Goal: Task Accomplishment & Management: Complete application form

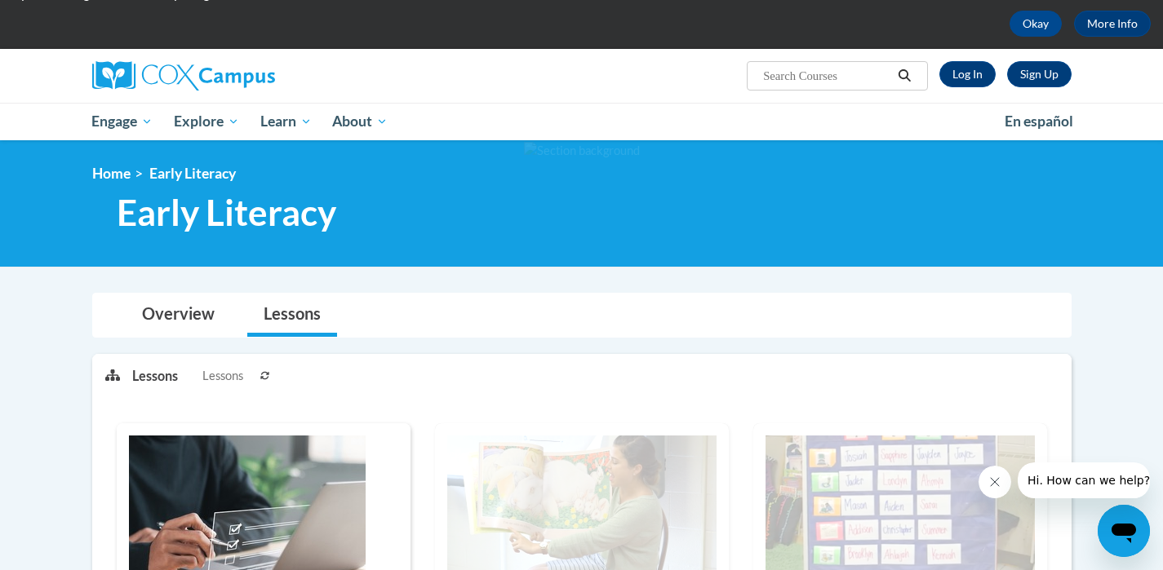
scroll to position [66, 0]
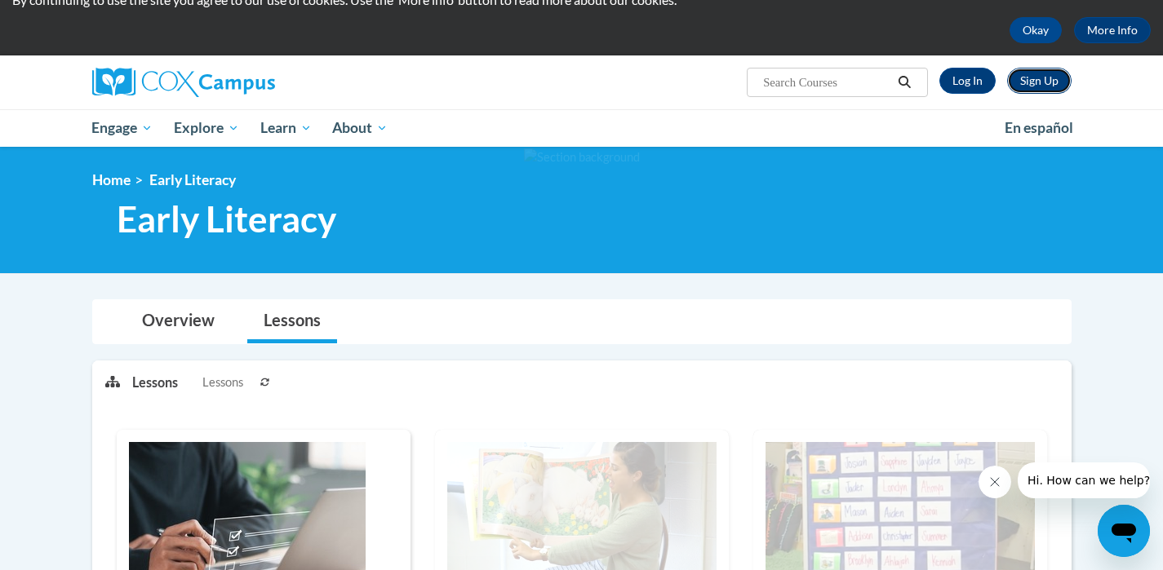
click at [1044, 82] on link "Sign Up" at bounding box center [1039, 81] width 64 height 26
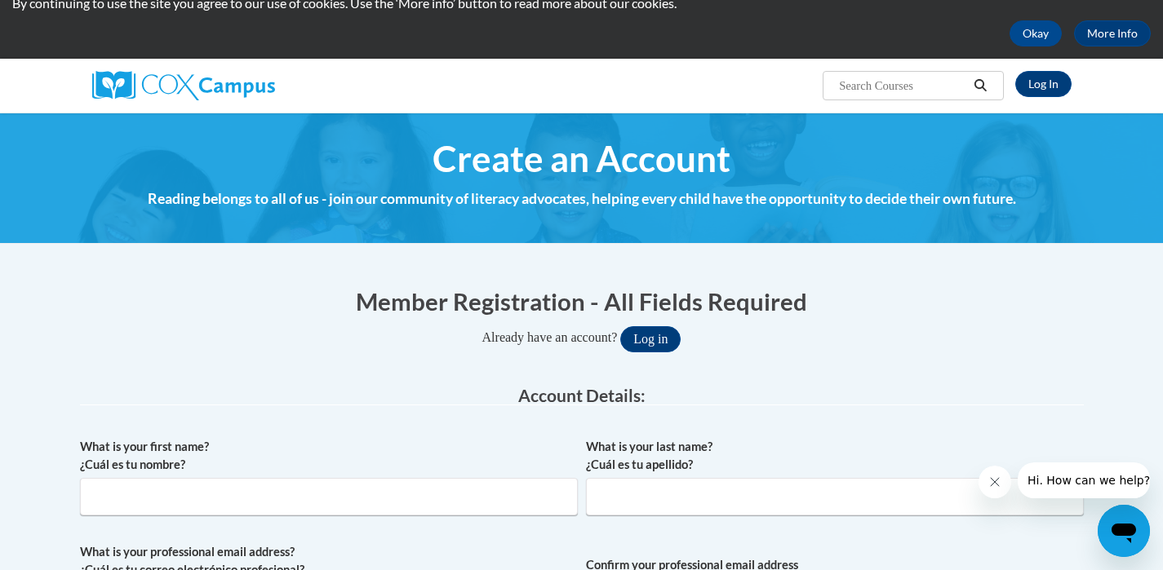
scroll to position [61, 0]
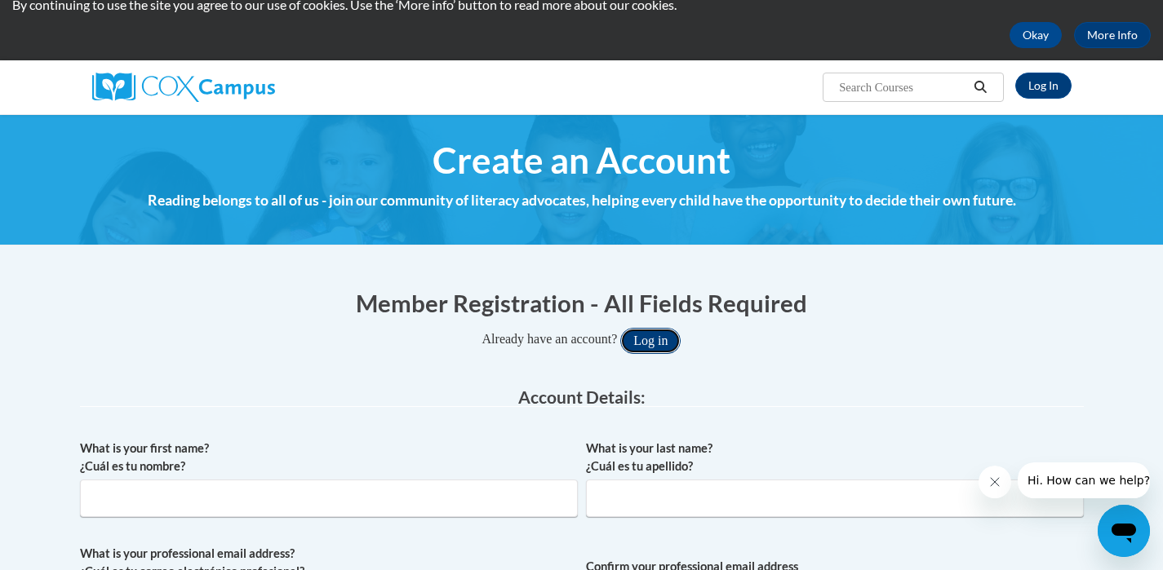
click at [659, 342] on button "Log in" at bounding box center [650, 341] width 60 height 26
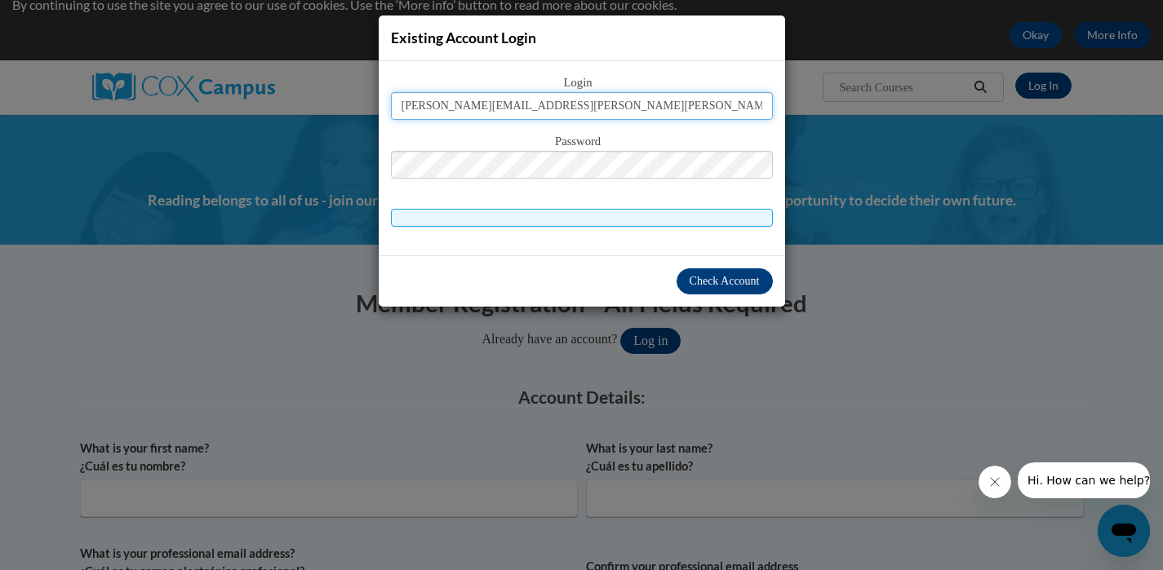
type input "[PERSON_NAME][EMAIL_ADDRESS][PERSON_NAME][PERSON_NAME][DOMAIN_NAME]"
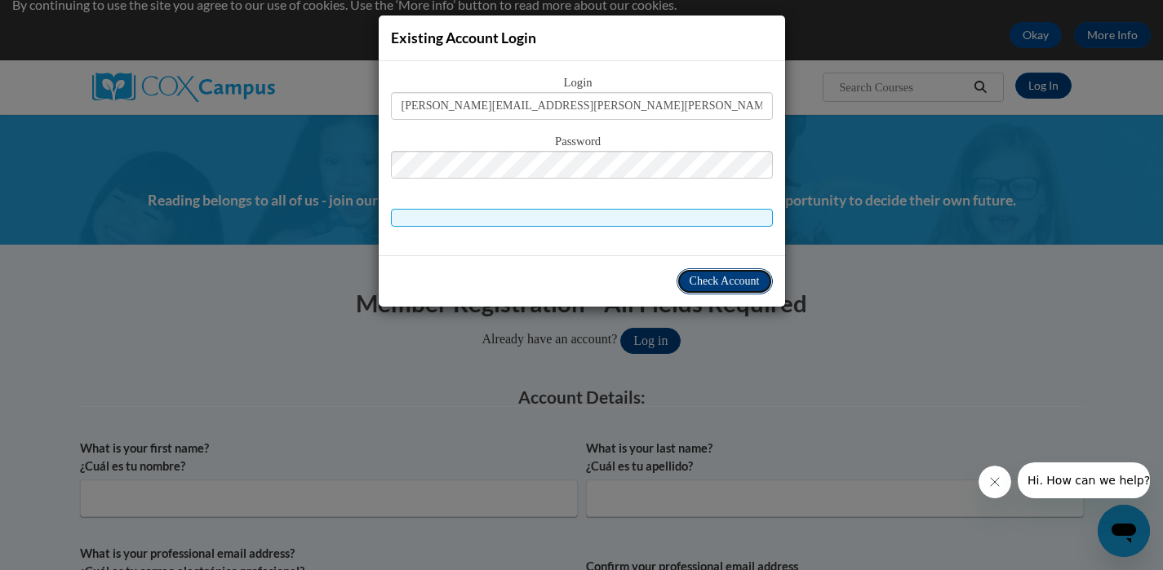
click at [725, 286] on span "Check Account" at bounding box center [724, 281] width 70 height 12
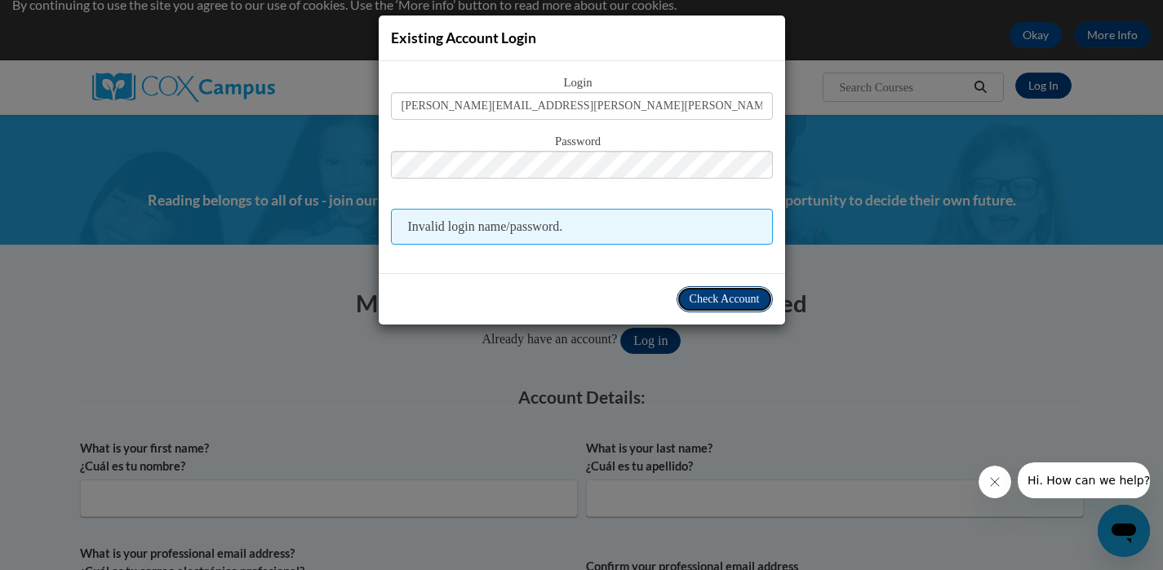
click at [702, 299] on span "Check Account" at bounding box center [724, 299] width 70 height 12
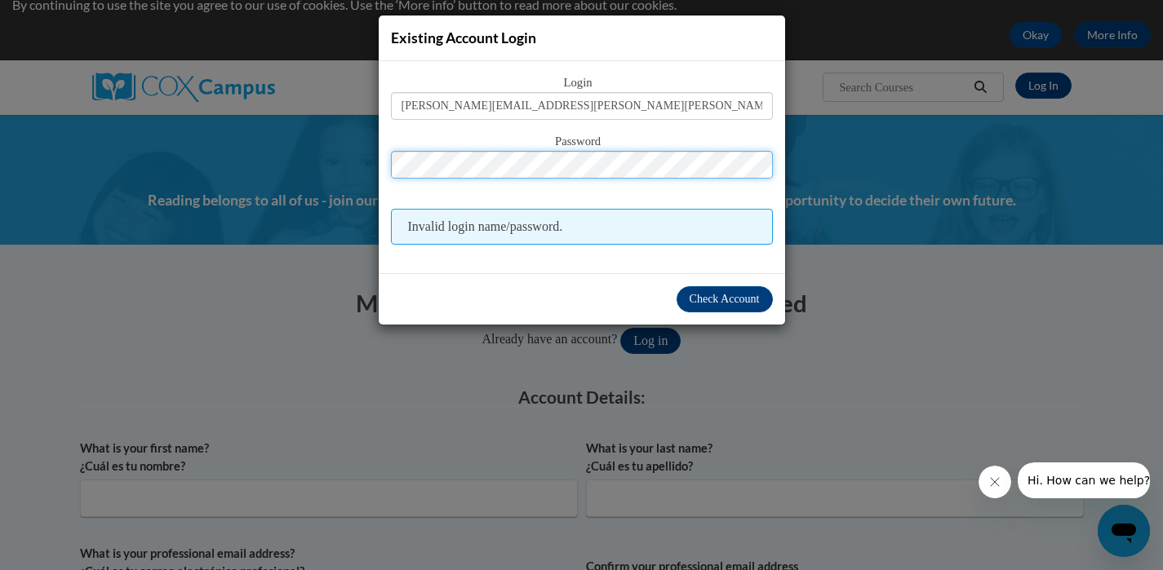
click at [487, 149] on div "Password" at bounding box center [582, 164] width 382 height 64
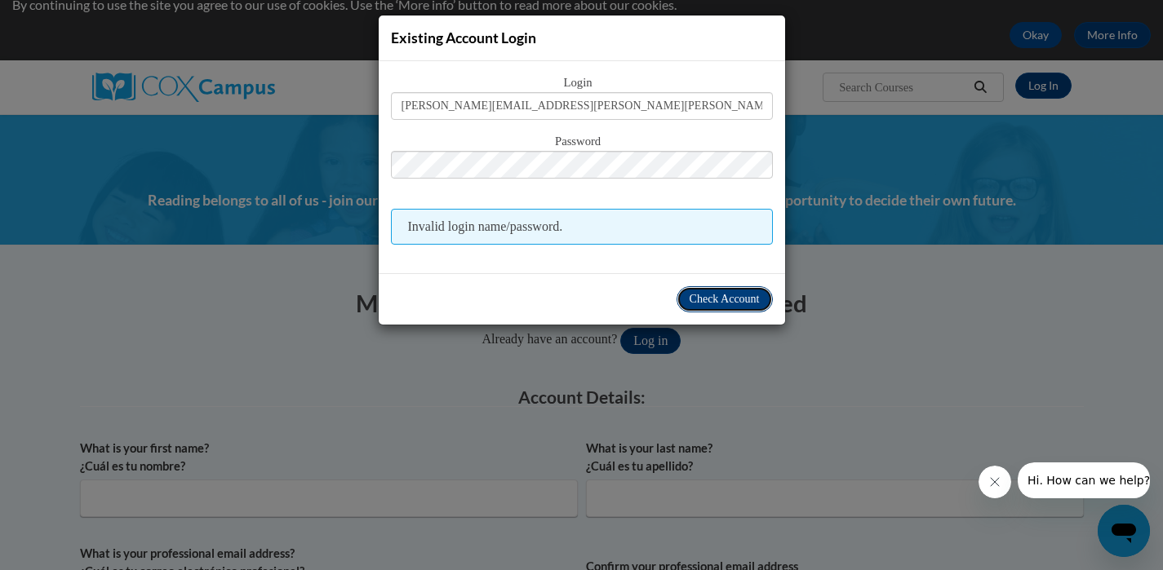
click at [707, 298] on span "Check Account" at bounding box center [724, 299] width 70 height 12
click at [714, 299] on span "Check Account" at bounding box center [724, 299] width 70 height 12
click at [603, 230] on span "Invalid login name/password." at bounding box center [582, 227] width 382 height 36
click at [891, 305] on div "Existing Account Login Login annmarie.wright@ung.edu Password Invalid login nam…" at bounding box center [581, 285] width 1163 height 570
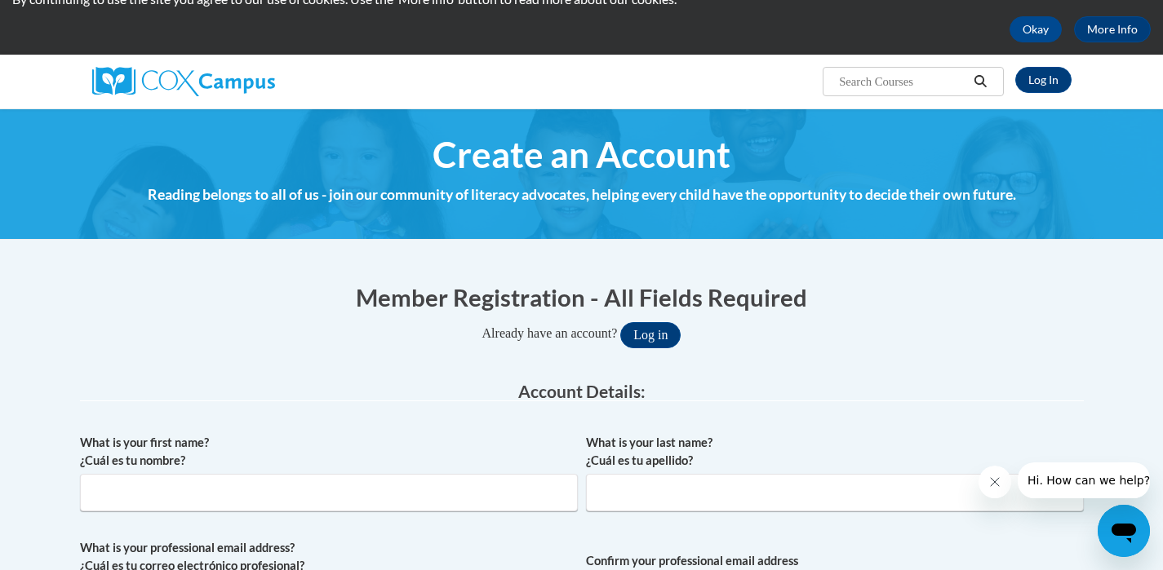
scroll to position [0, 0]
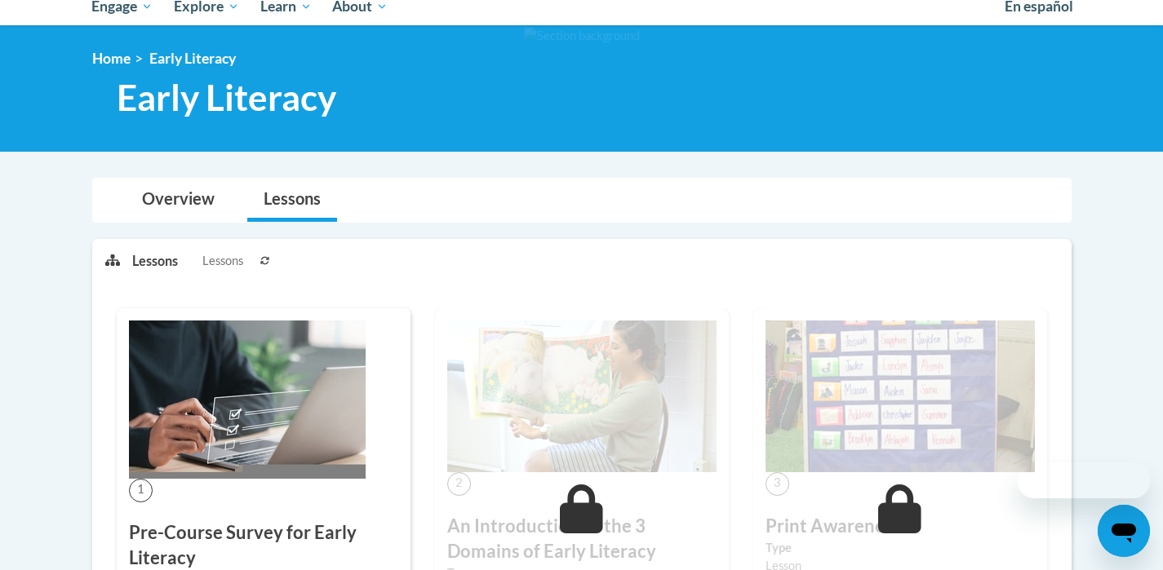
scroll to position [66, 0]
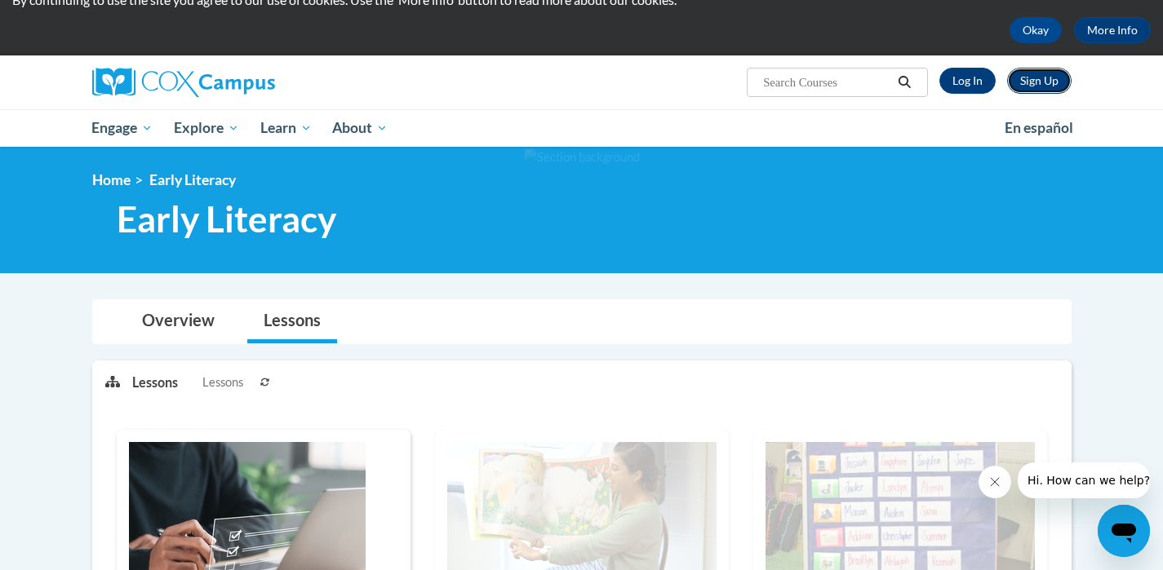
click at [1040, 89] on link "Sign Up" at bounding box center [1039, 81] width 64 height 26
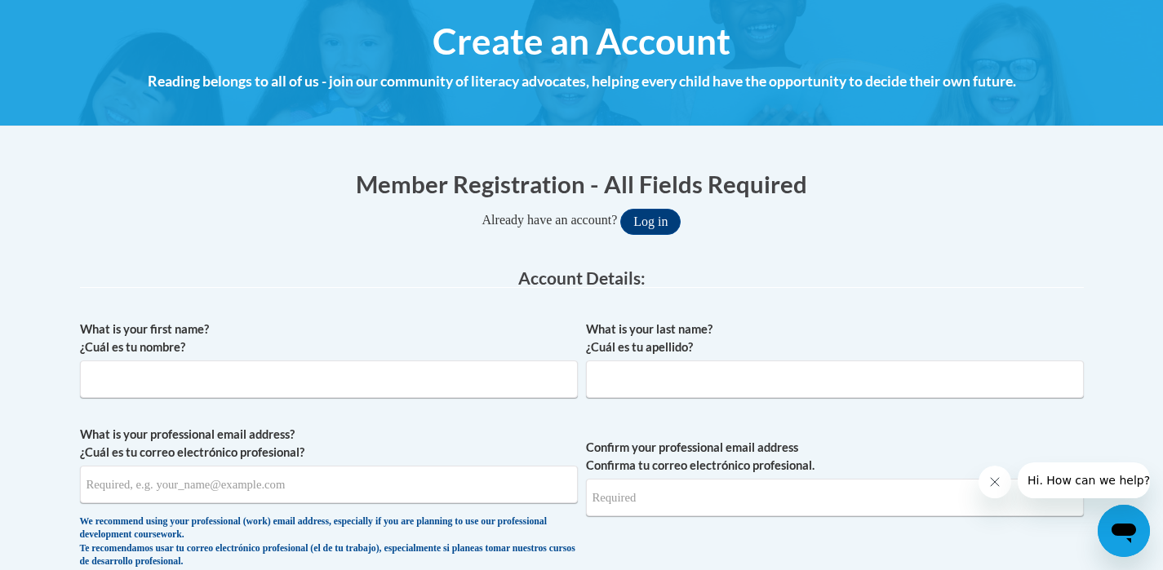
scroll to position [183, 0]
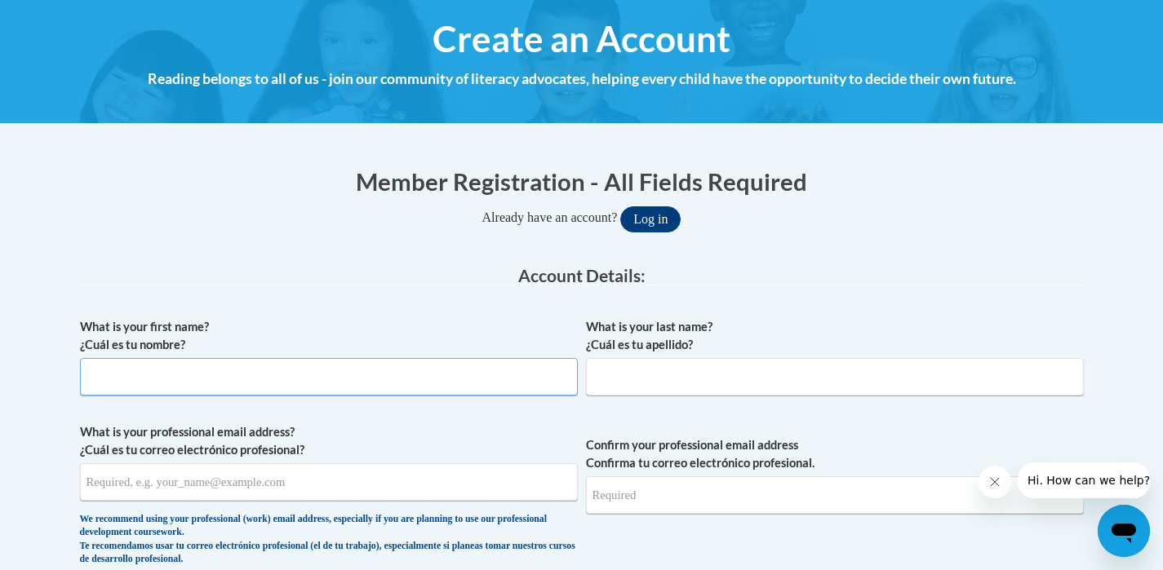
click at [153, 374] on input "What is your first name? ¿Cuál es tu nombre?" at bounding box center [329, 377] width 498 height 38
type input "[PERSON_NAME]"
click at [633, 367] on input "What is your last name? ¿Cuál es tu apellido?" at bounding box center [835, 377] width 498 height 38
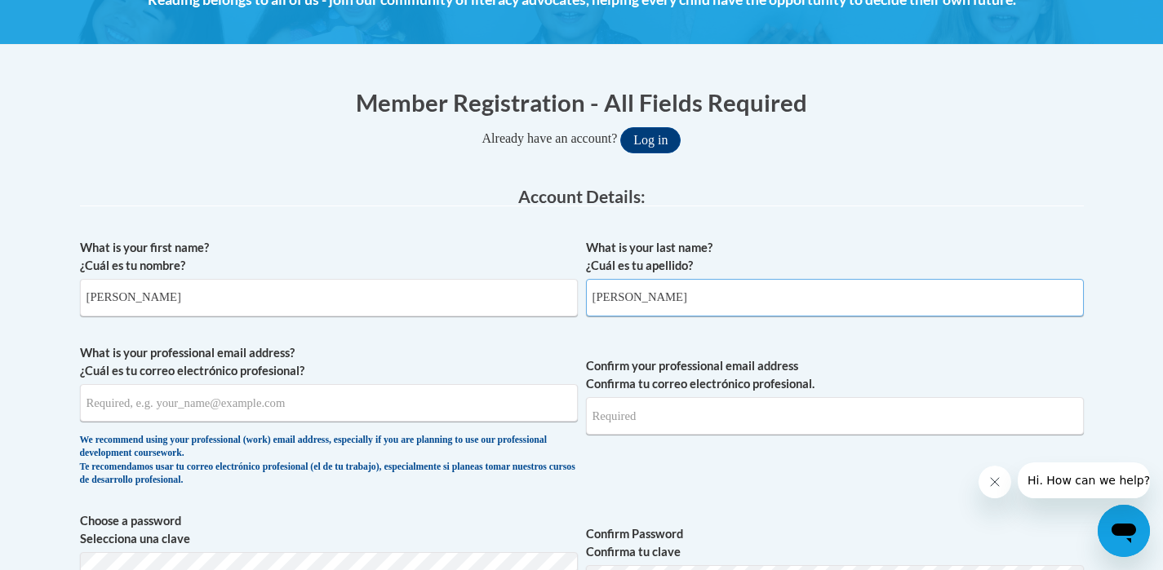
scroll to position [339, 0]
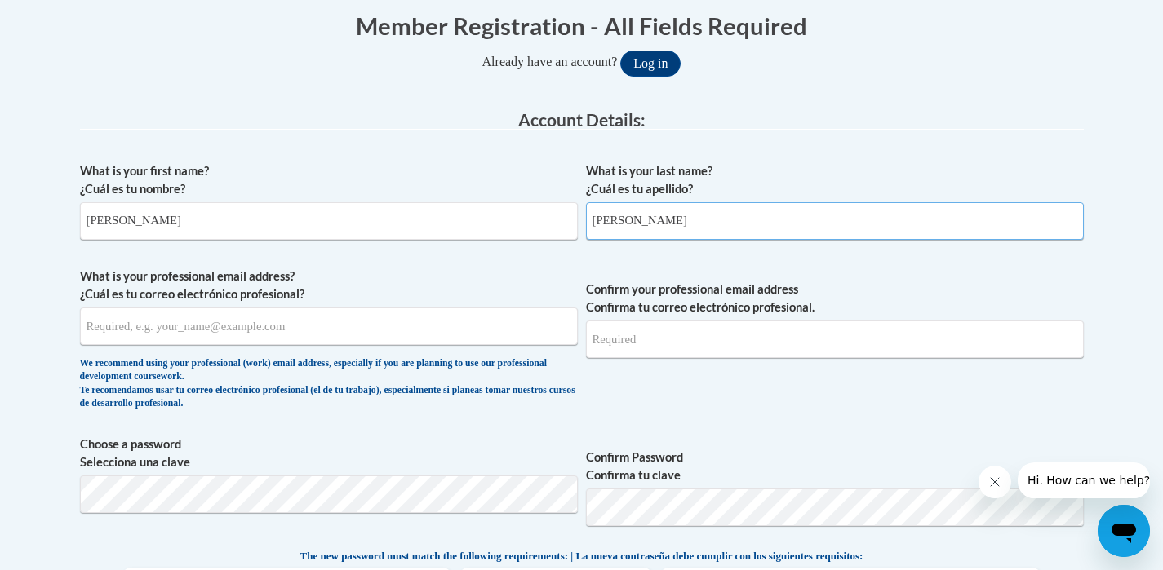
type input "[PERSON_NAME]"
click at [233, 321] on input "What is your professional email address? ¿Cuál es tu correo electrónico profesi…" at bounding box center [329, 327] width 498 height 38
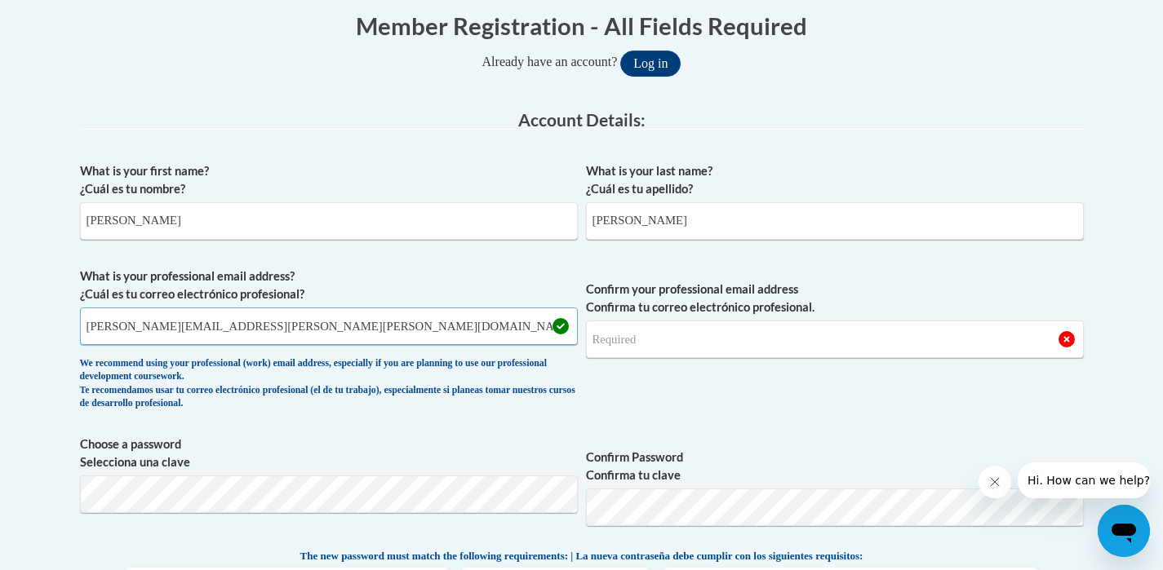
type input "[PERSON_NAME][EMAIL_ADDRESS][PERSON_NAME][PERSON_NAME][DOMAIN_NAME]"
click at [668, 339] on input "Confirm your professional email address Confirma tu correo electrónico profesio…" at bounding box center [835, 340] width 498 height 38
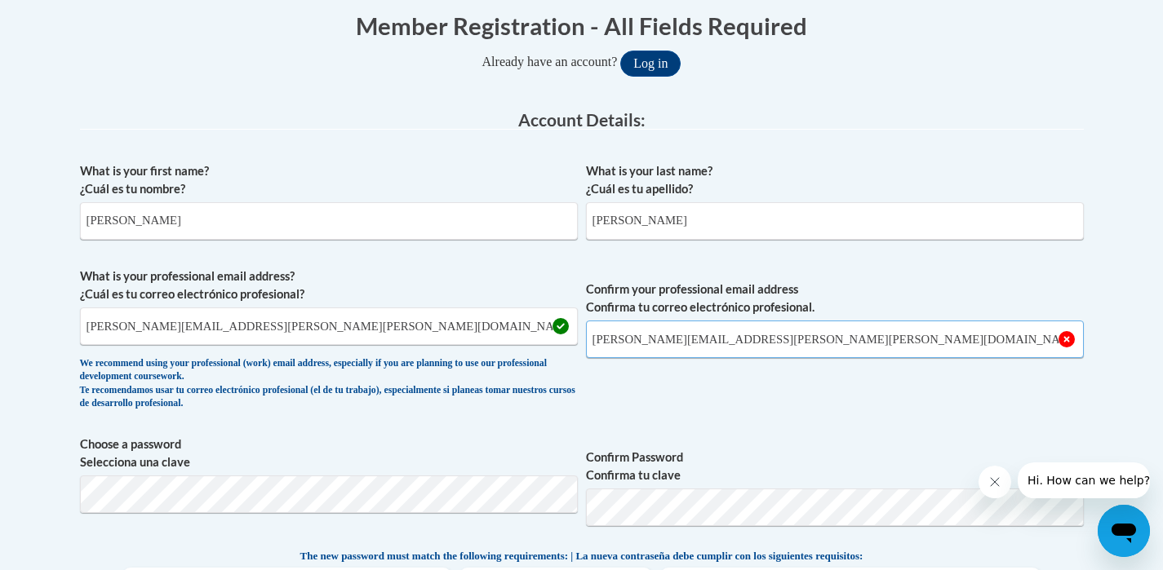
type input "[PERSON_NAME][EMAIL_ADDRESS][PERSON_NAME][PERSON_NAME][DOMAIN_NAME]"
click at [933, 427] on div "What is your first name? ¿Cuál es tu nombre? [PERSON_NAME] What is your last na…" at bounding box center [582, 526] width 1004 height 744
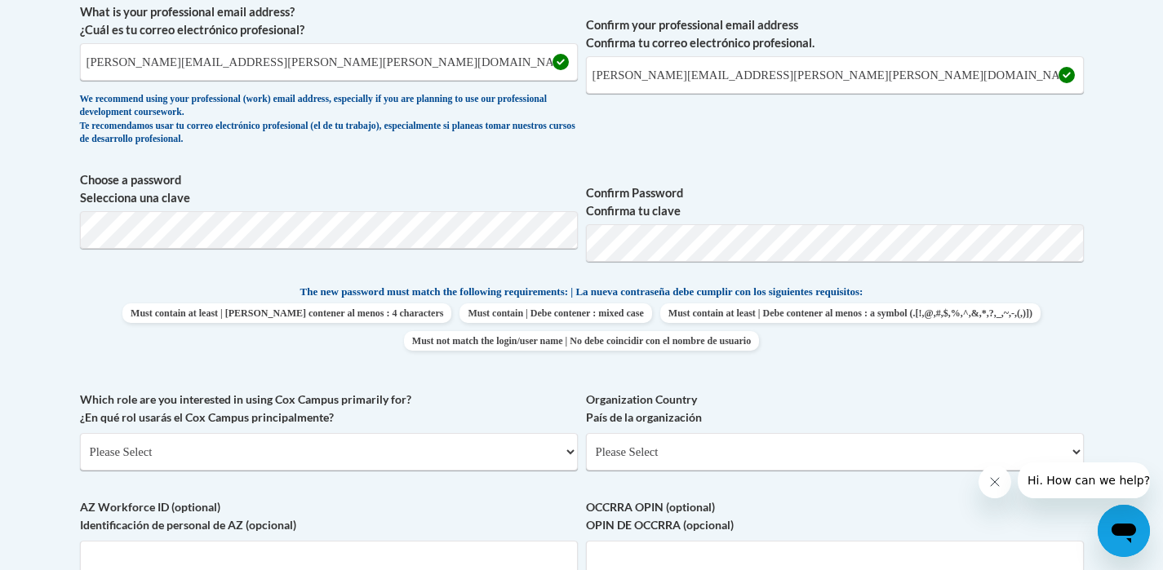
scroll to position [605, 0]
click at [356, 451] on select "Please Select College/University | Colegio/Universidad Community/Nonprofit Part…" at bounding box center [329, 451] width 498 height 38
select select "5a18ea06-2b54-4451-96f2-d152daf9eac5"
click at [80, 432] on select "Please Select College/University | Colegio/Universidad Community/Nonprofit Part…" at bounding box center [329, 451] width 498 height 38
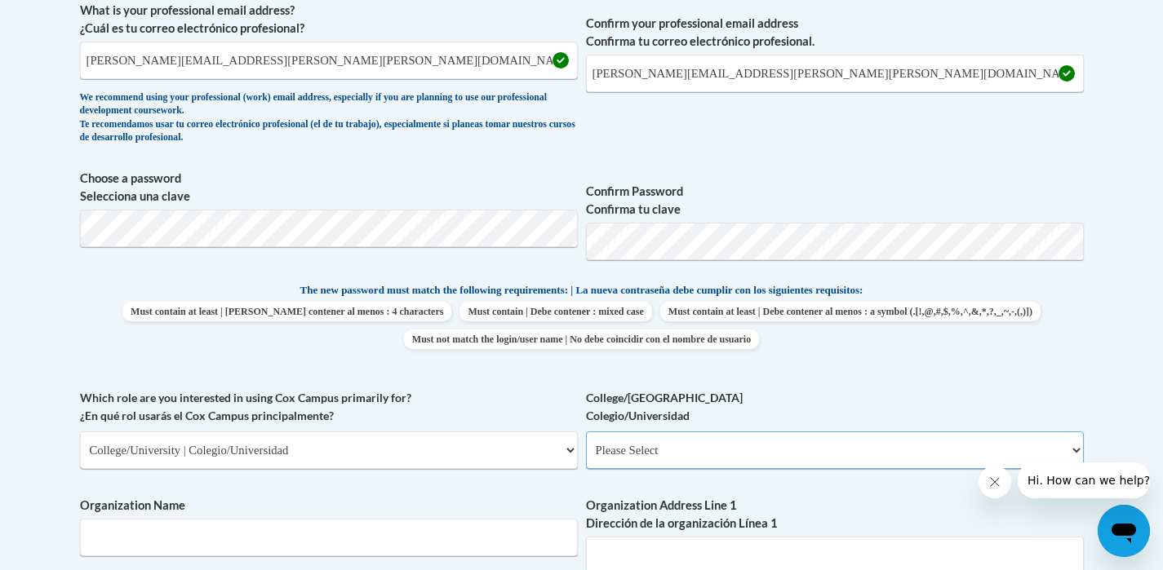
click at [675, 442] on select "Please Select College/University Staff | Empleado universitario College/Univers…" at bounding box center [835, 451] width 498 height 38
select select "c8743970-7742-49d2-af9e-5c4138019e9a"
click at [586, 432] on select "Please Select College/University Staff | Empleado universitario College/Univers…" at bounding box center [835, 451] width 498 height 38
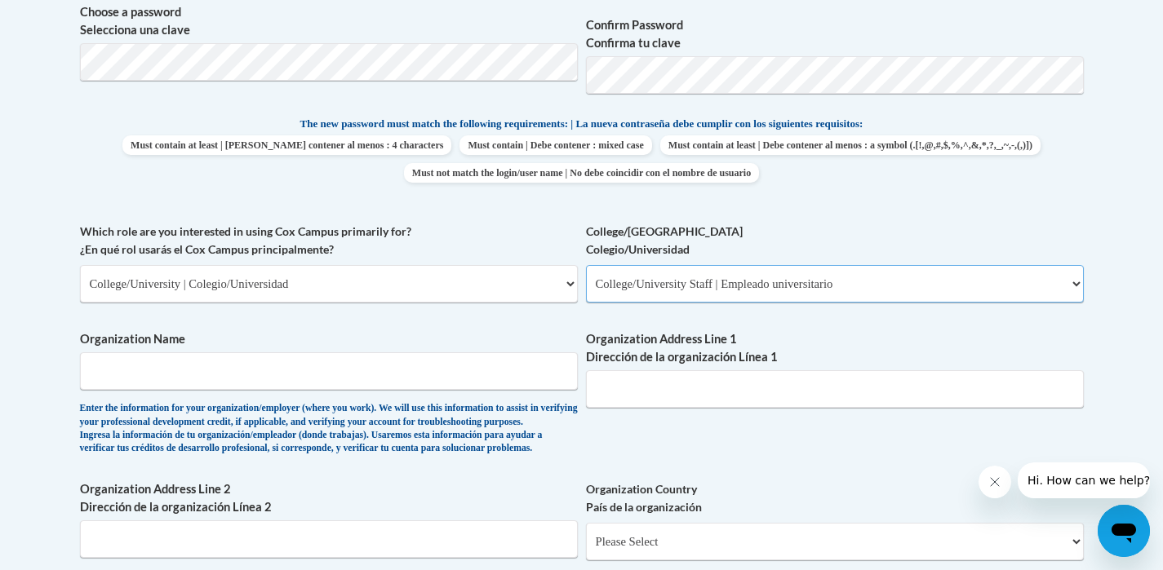
scroll to position [784, 0]
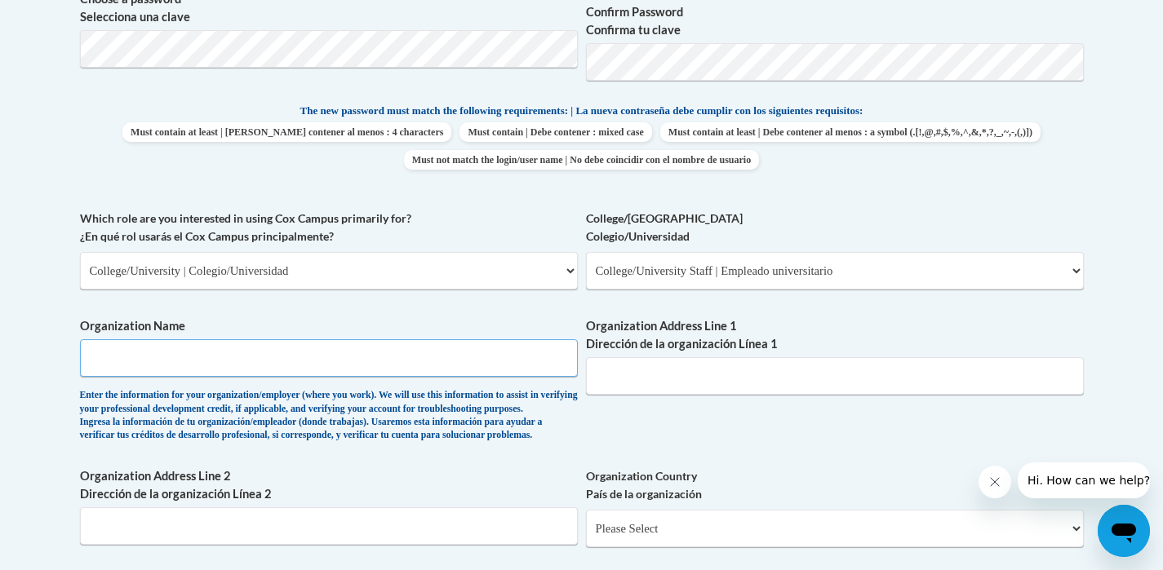
click at [285, 352] on input "Organization Name" at bounding box center [329, 358] width 498 height 38
click at [161, 360] on input "University of north Georgia" at bounding box center [329, 358] width 498 height 38
type input "University of North Georgia"
click at [617, 375] on input "Organization Address Line 1 Dirección de la organización Línea 1" at bounding box center [835, 376] width 498 height 38
type input "3"
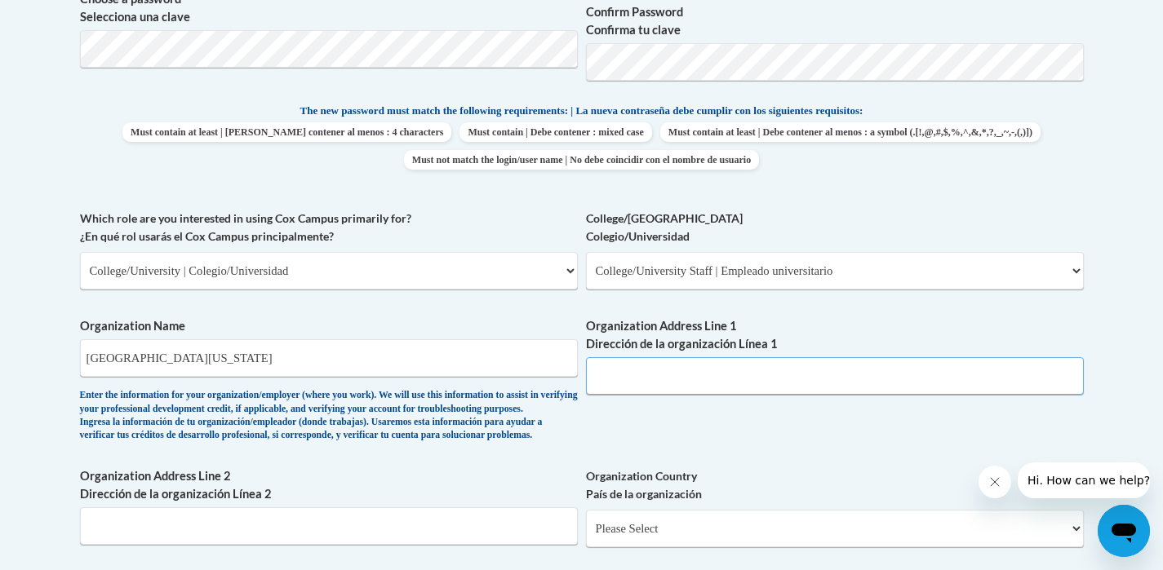
paste input "82 College Cir"
click at [609, 443] on div "What is your first name? ¿Cuál es tu nombre? Annmarie What is your last name? ¿…" at bounding box center [582, 210] width 1004 height 1002
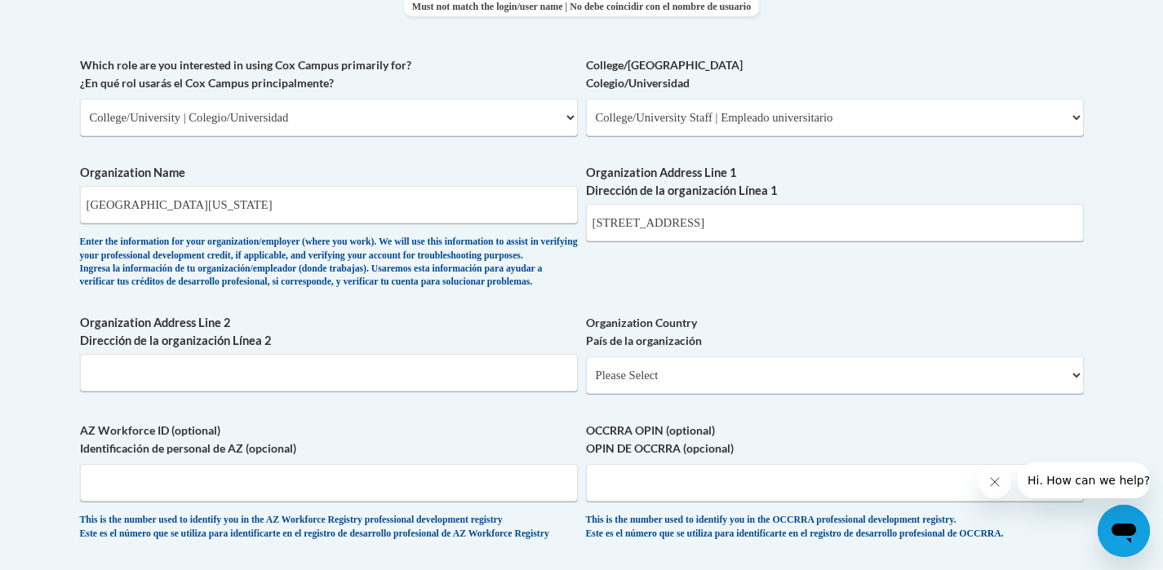
scroll to position [940, 0]
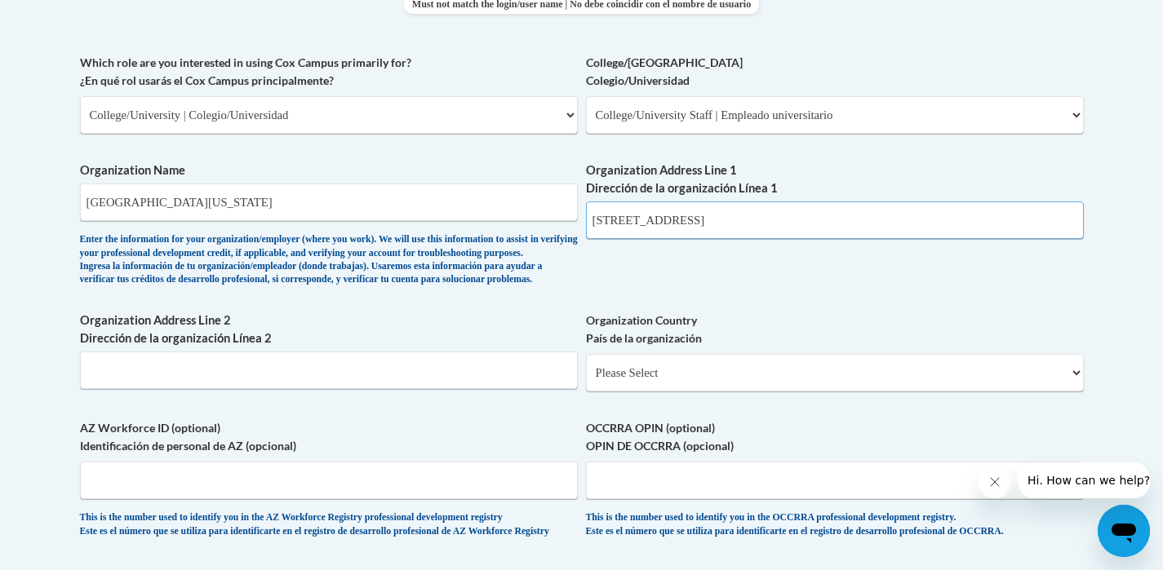
click at [817, 222] on input "82 College Circle, Dahlonega, GA, 30597" at bounding box center [835, 221] width 498 height 38
drag, startPoint x: 816, startPoint y: 224, endPoint x: 685, endPoint y: 219, distance: 130.7
click at [685, 219] on input "82 College Circle, Dahlonega, GA, 30597" at bounding box center [835, 221] width 498 height 38
type input "82 College Circle"
click at [268, 389] on input "Organization Address Line 2 Dirección de la organización Línea 2" at bounding box center [329, 371] width 498 height 38
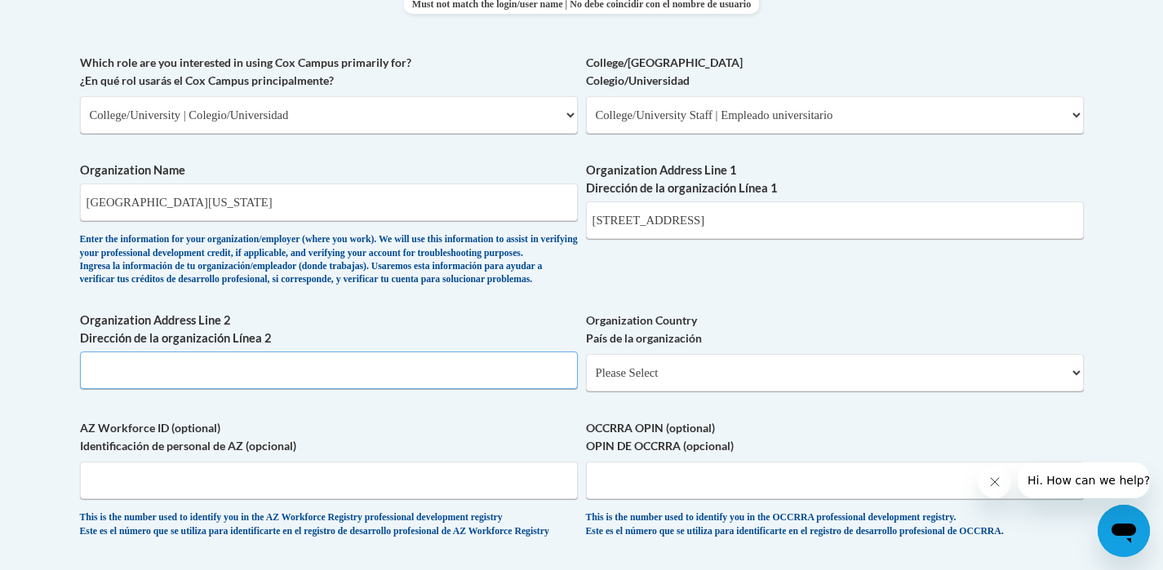
paste input "82 College Cir"
type input "82 College Cir"
drag, startPoint x: 174, startPoint y: 396, endPoint x: 73, endPoint y: 386, distance: 100.8
click at [73, 386] on div "Member Registration - All Fields Required Already have an account? Log in Prefe…" at bounding box center [582, 156] width 1028 height 1531
click at [698, 221] on input "82 College Circle" at bounding box center [835, 221] width 498 height 38
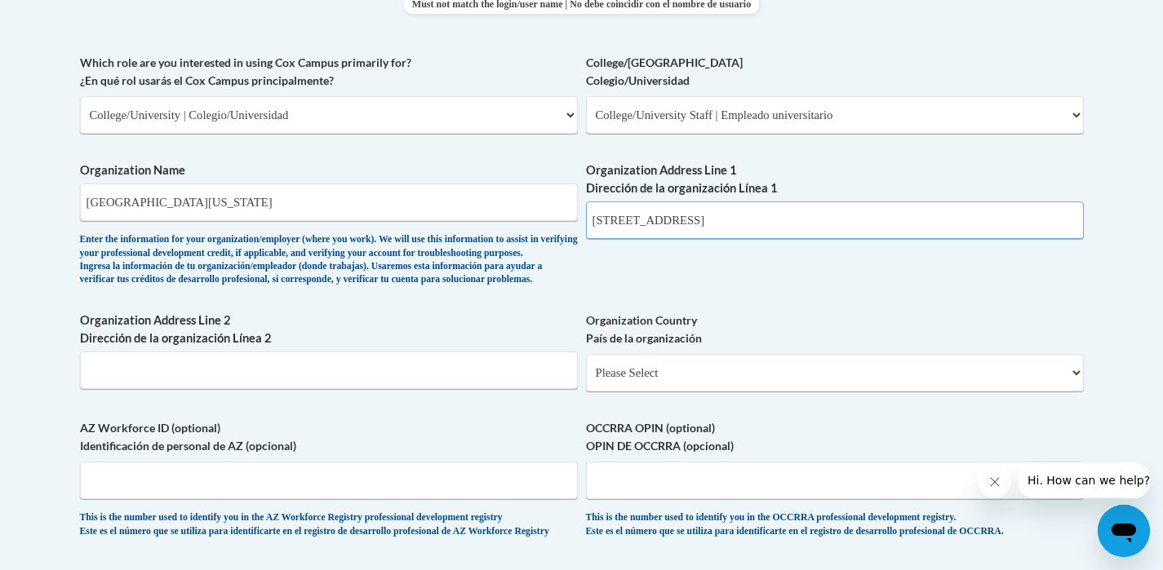
type input "82 College Circle, Dahlonega, GA, 30597"
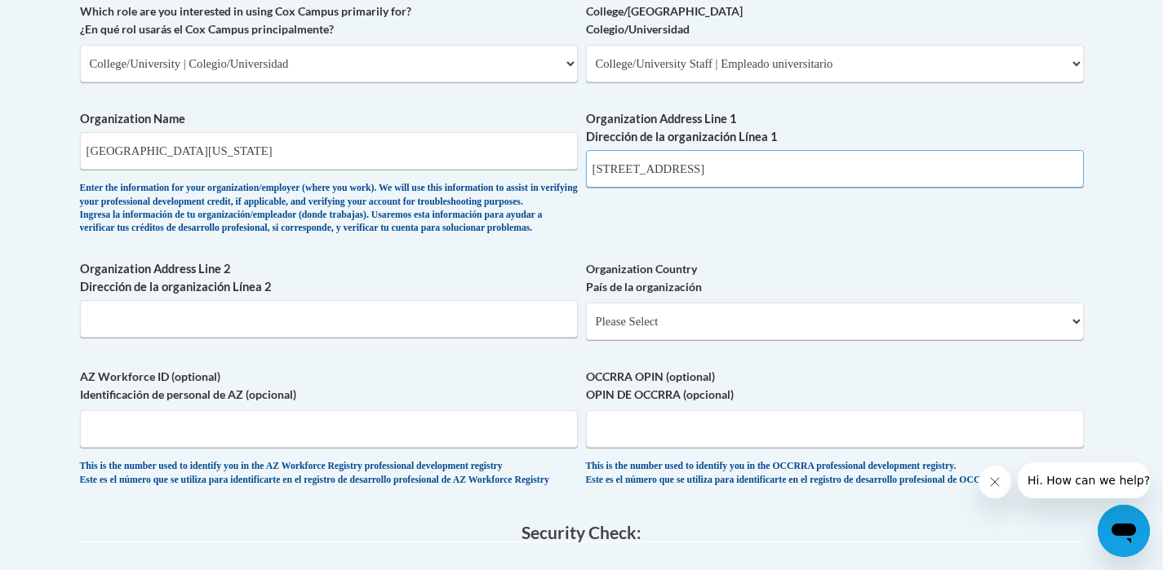
scroll to position [999, 0]
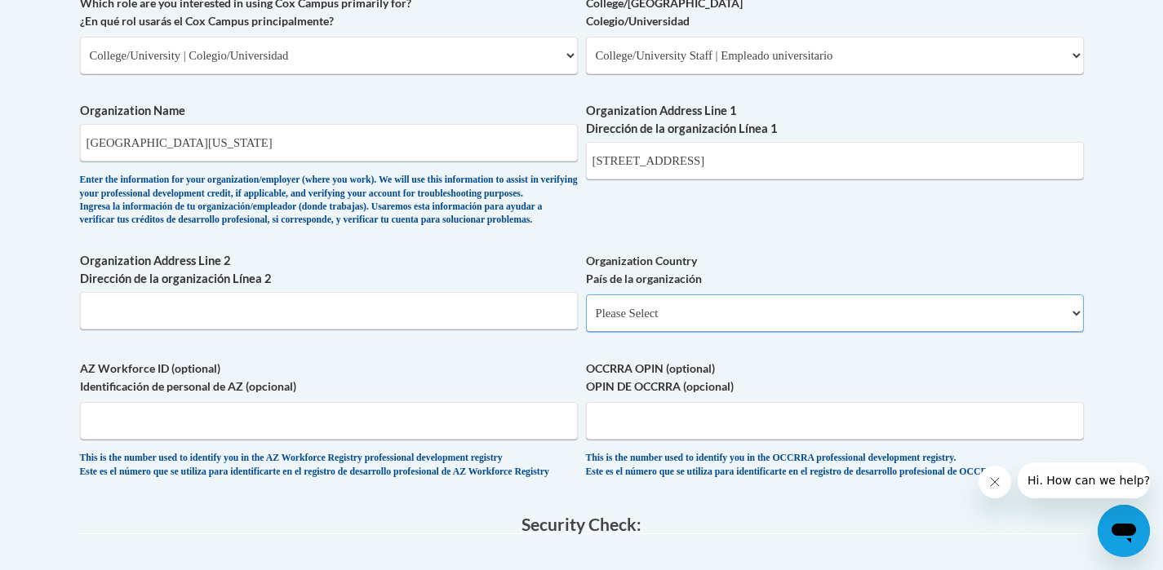
click at [659, 332] on select "Please Select United States | Estados Unidos Outside of the United States | Fue…" at bounding box center [835, 314] width 498 height 38
select select "ad49bcad-a171-4b2e-b99c-48b446064914"
click at [586, 321] on select "Please Select United States | Estados Unidos Outside of the United States | Fue…" at bounding box center [835, 314] width 498 height 38
select select
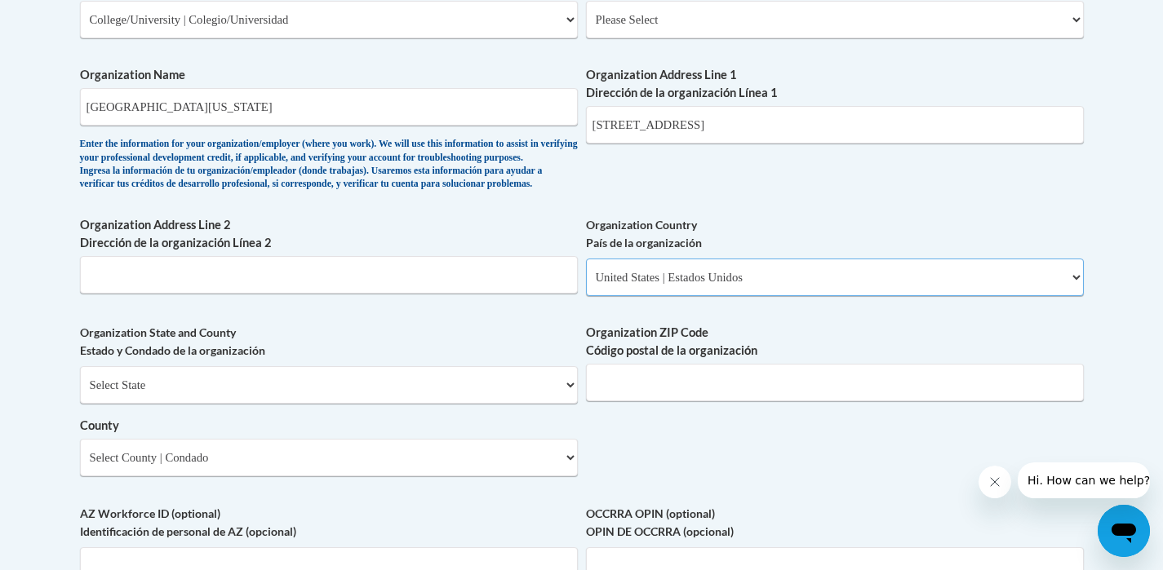
scroll to position [1049, 0]
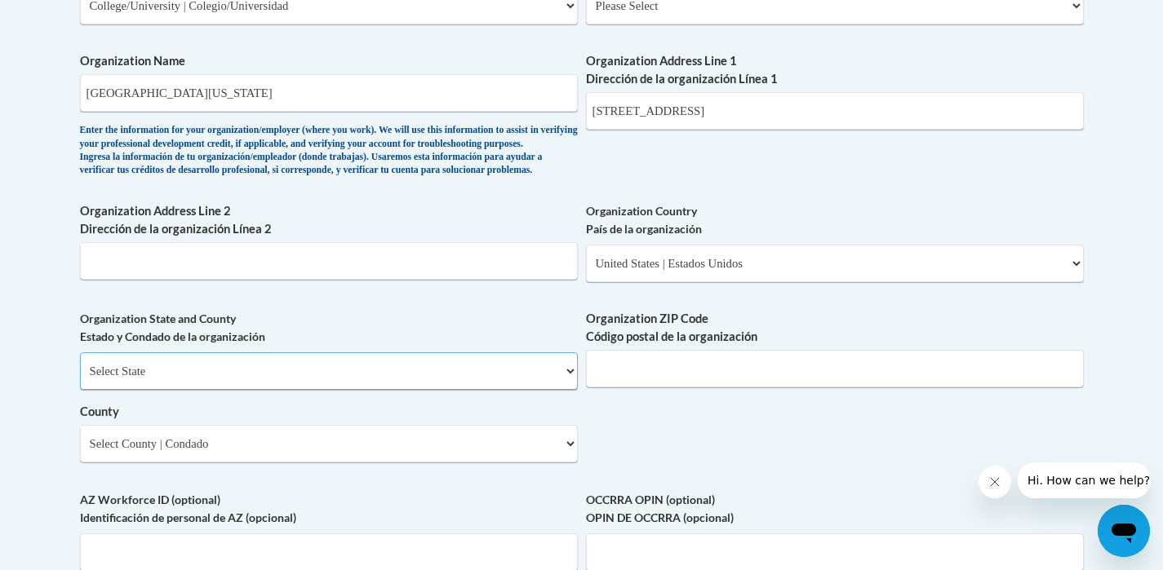
click at [383, 390] on select "Select State Alabama Alaska Arizona Arkansas California Colorado Connecticut De…" at bounding box center [329, 371] width 498 height 38
select select "Georgia"
click at [80, 379] on select "Select State Alabama Alaska Arizona Arkansas California Colorado Connecticut De…" at bounding box center [329, 371] width 498 height 38
click at [662, 388] on input "Organization ZIP Code Código postal de la organización" at bounding box center [835, 369] width 498 height 38
drag, startPoint x: 812, startPoint y: 114, endPoint x: 775, endPoint y: 109, distance: 37.2
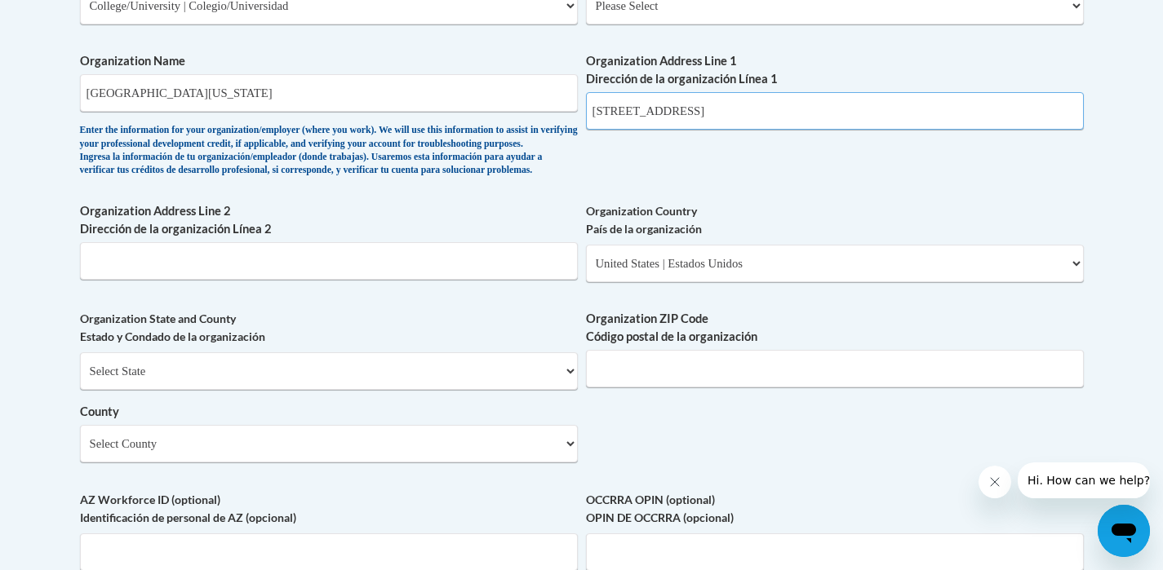
click at [775, 109] on input "82 College Circle, Dahlonega, GA, 30597" at bounding box center [835, 111] width 498 height 38
click at [687, 386] on input "Organization ZIP Code Código postal de la organización" at bounding box center [835, 369] width 498 height 38
paste input "30597"
type input "30597"
click at [815, 113] on input "82 College Circle, Dahlonega, GA, 30597" at bounding box center [835, 111] width 498 height 38
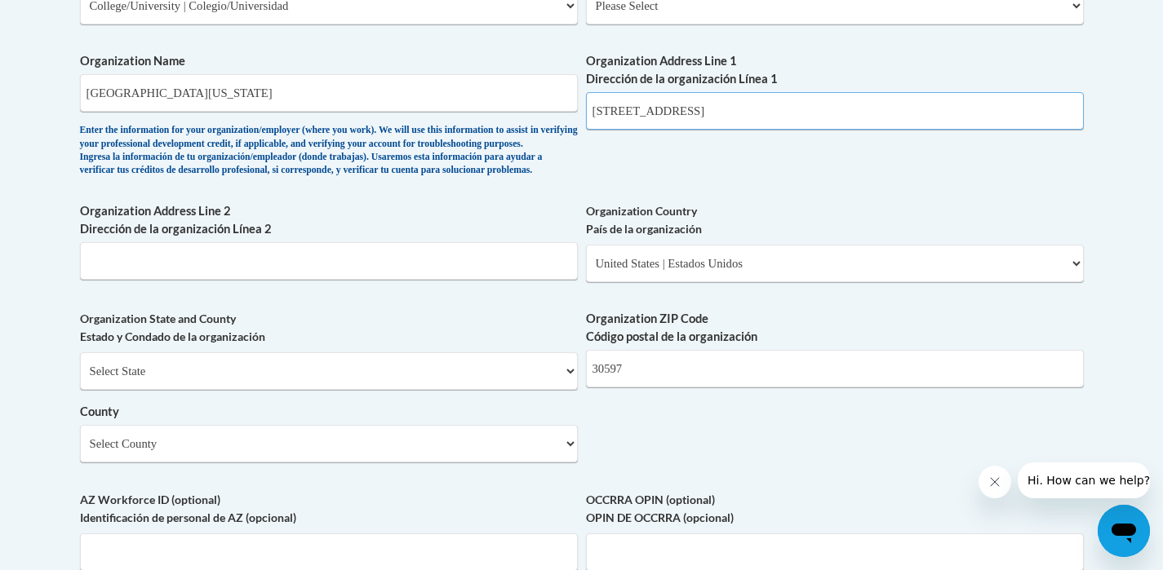
drag, startPoint x: 815, startPoint y: 113, endPoint x: 699, endPoint y: 117, distance: 115.9
click at [699, 117] on input "82 College Circle, Dahlonega, GA, 30597" at bounding box center [835, 111] width 498 height 38
click at [818, 113] on input "82 College Circle, Dahlonega, GA, 30597" at bounding box center [835, 111] width 498 height 38
type input "82 College Circle, Dahlonega"
click at [265, 280] on input "Organization Address Line 2 Dirección de la organización Línea 2" at bounding box center [329, 261] width 498 height 38
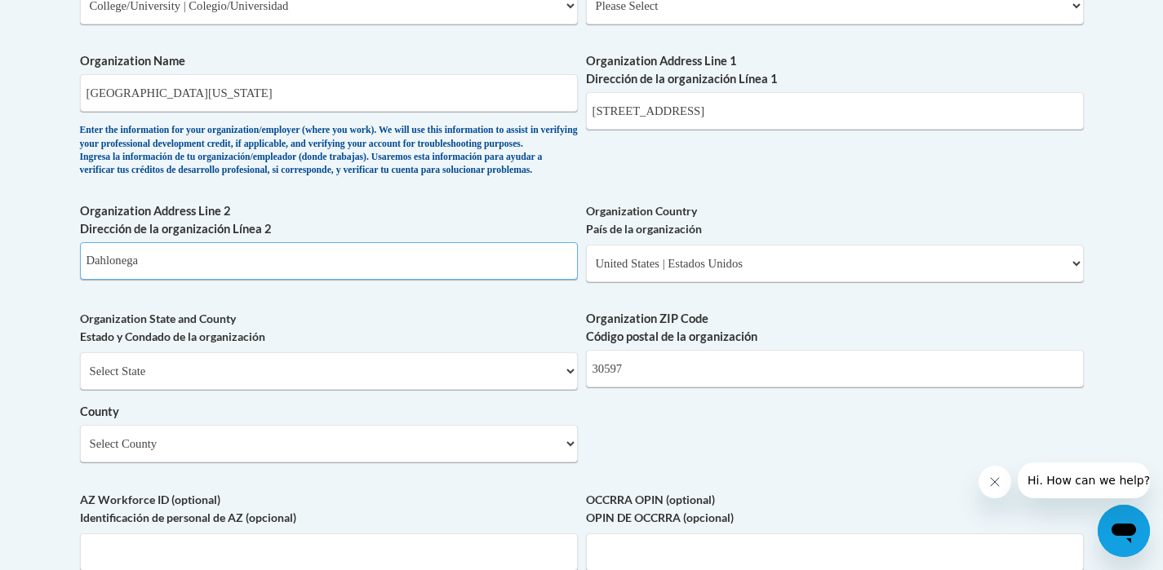
type input "Dahlonega"
click at [707, 388] on input "30597" at bounding box center [835, 369] width 498 height 38
click at [747, 113] on input "82 College Circle, Dahlonega" at bounding box center [835, 111] width 498 height 38
type input "82 College Circle"
click at [311, 421] on label "County" at bounding box center [329, 412] width 498 height 18
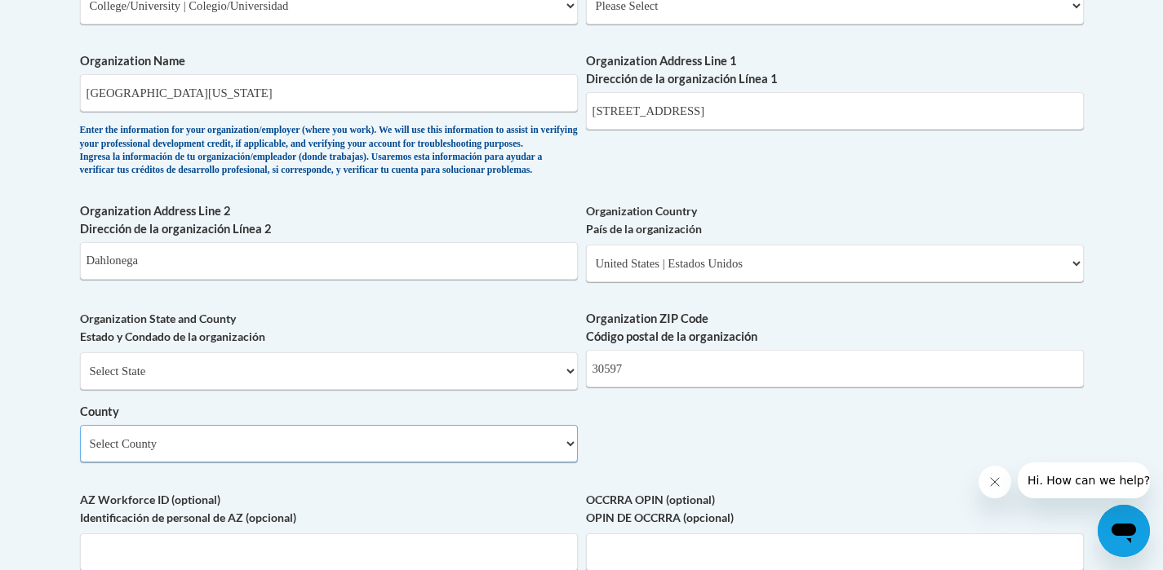
click at [311, 437] on select "Select County Appling Atkinson Bacon Baker Baldwin Banks Barrow Bartow Ben Hill…" at bounding box center [329, 444] width 498 height 38
click at [314, 463] on select "Select County Appling Atkinson Bacon Baker Baldwin Banks Barrow Bartow Ben Hill…" at bounding box center [329, 444] width 498 height 38
select select "Dawson"
click at [80, 452] on select "Select County Appling Atkinson Bacon Baker Baldwin Banks Barrow Bartow Ben Hill…" at bounding box center [329, 444] width 498 height 38
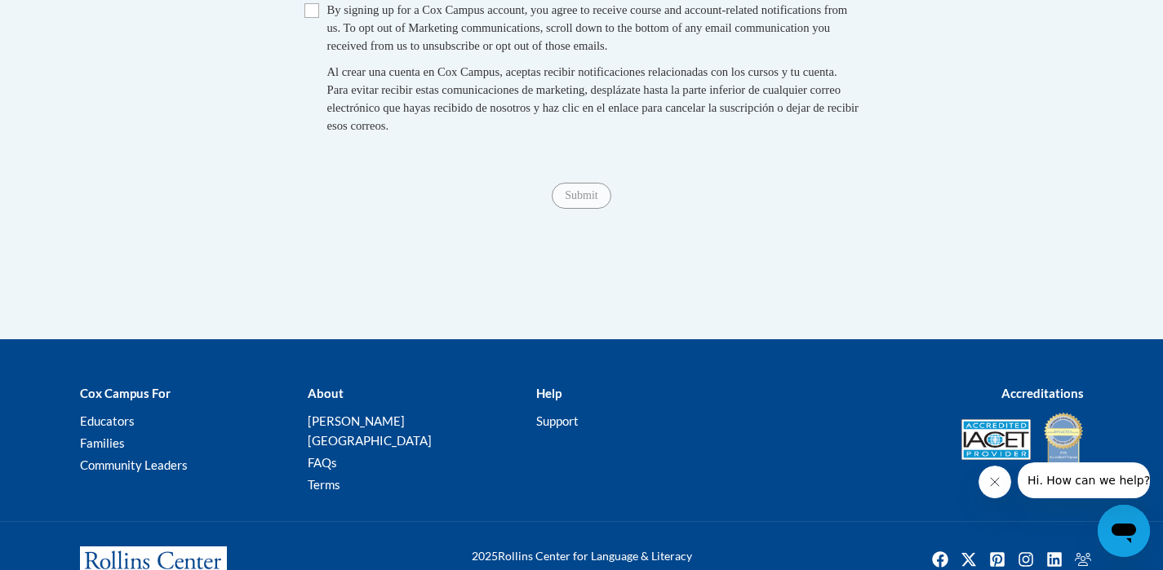
scroll to position [1806, 0]
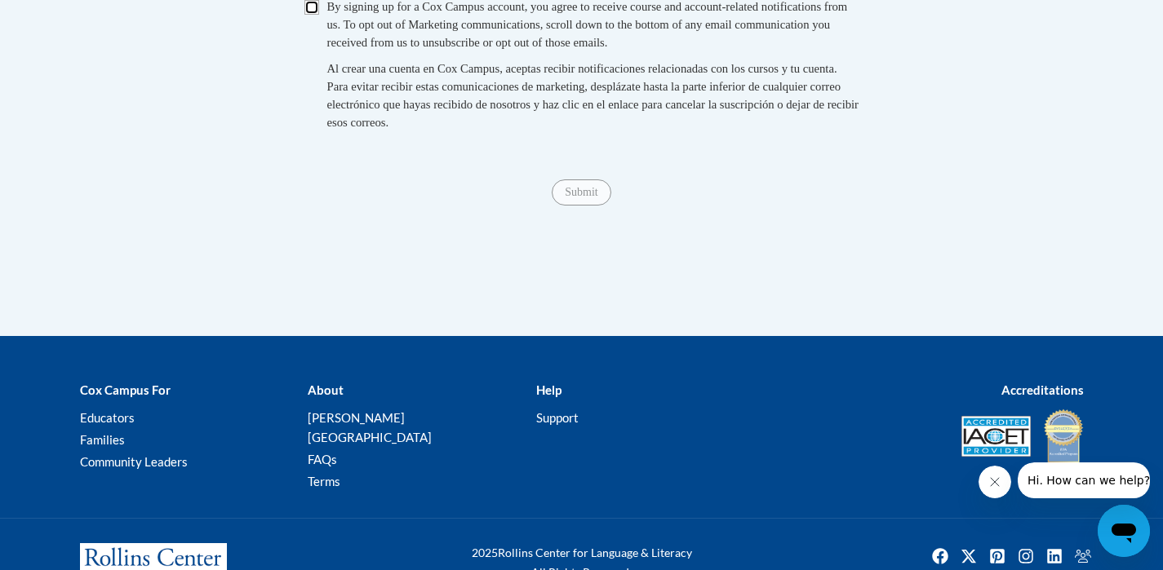
click at [312, 15] on input "Checkbox" at bounding box center [311, 7] width 15 height 15
checkbox input "true"
click at [583, 206] on input "Submit" at bounding box center [581, 192] width 59 height 26
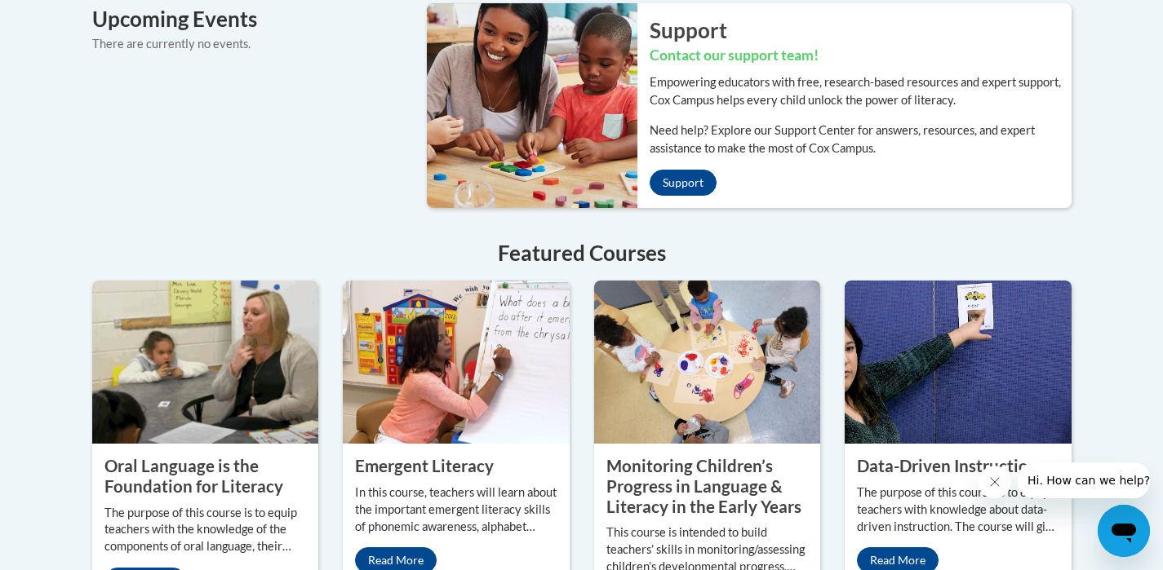
scroll to position [1283, 0]
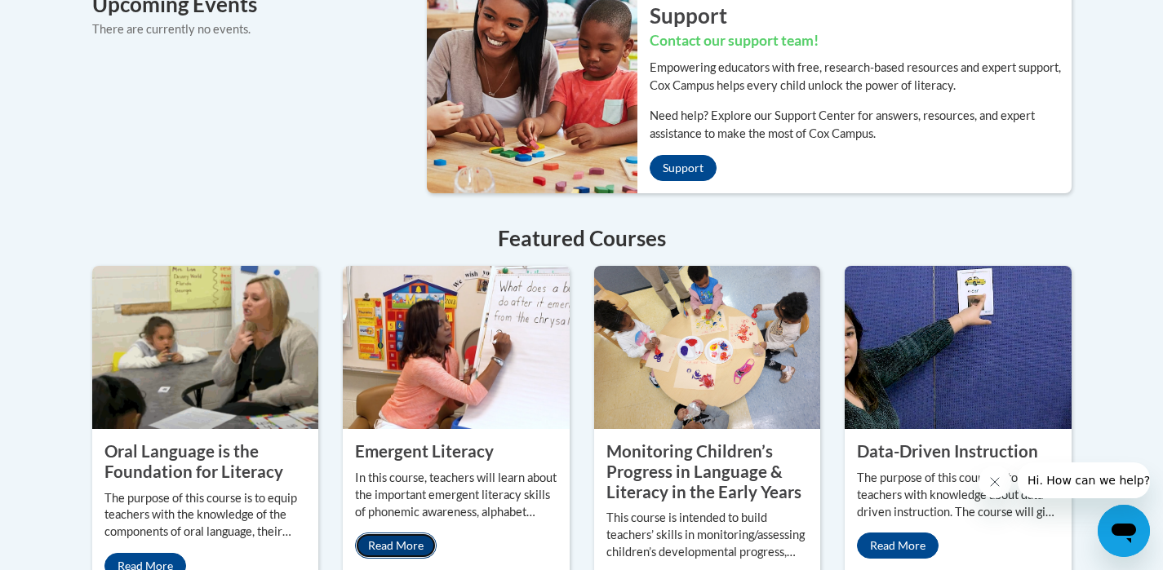
click at [389, 533] on link "Read More" at bounding box center [396, 546] width 82 height 26
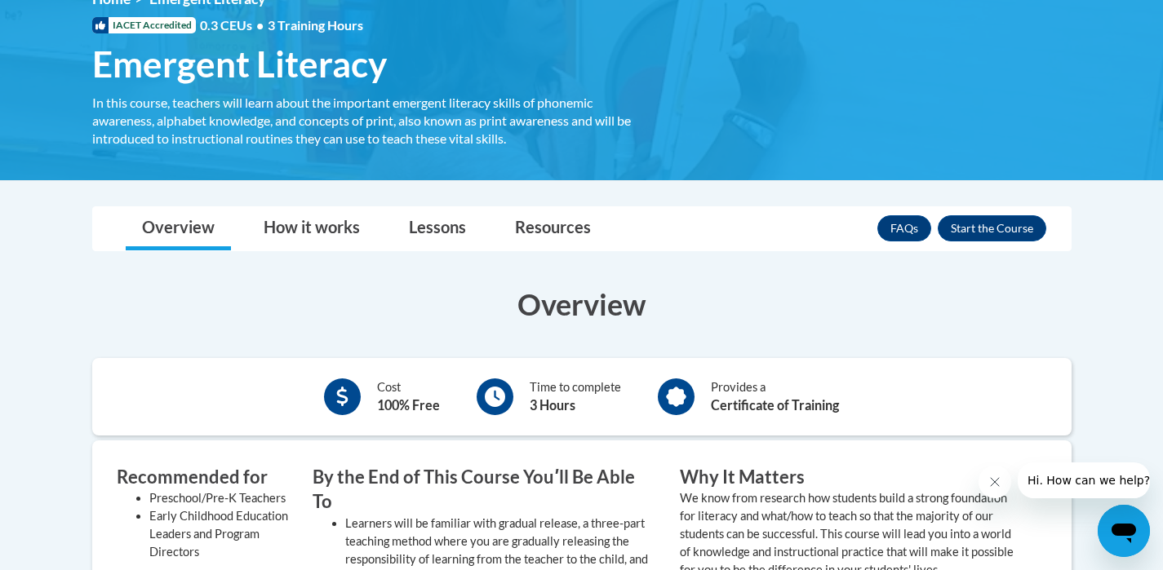
scroll to position [246, 0]
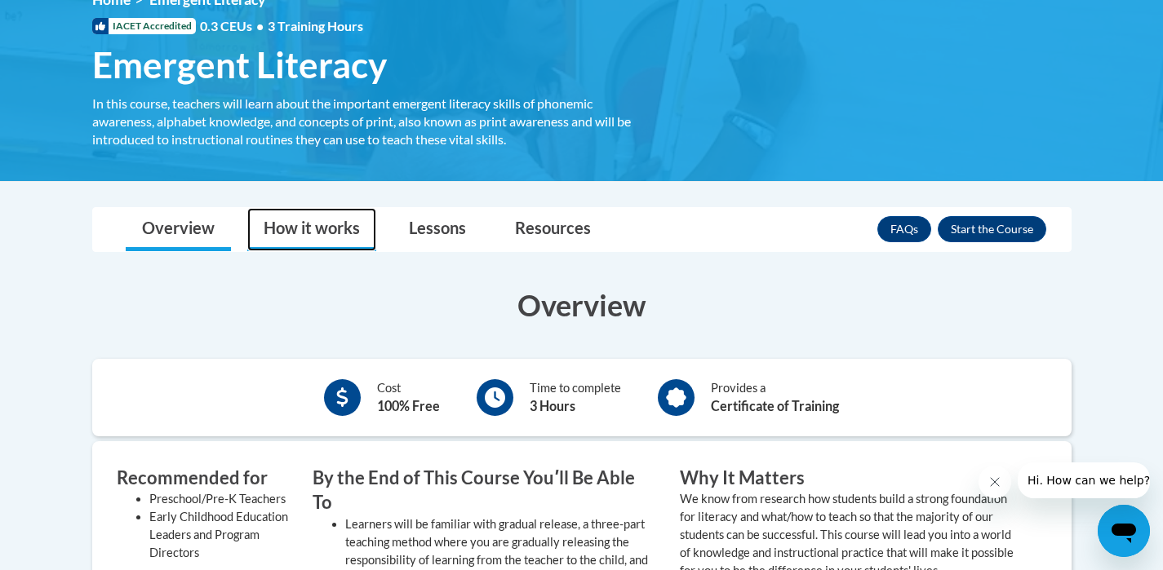
click at [325, 228] on link "How it works" at bounding box center [311, 229] width 129 height 43
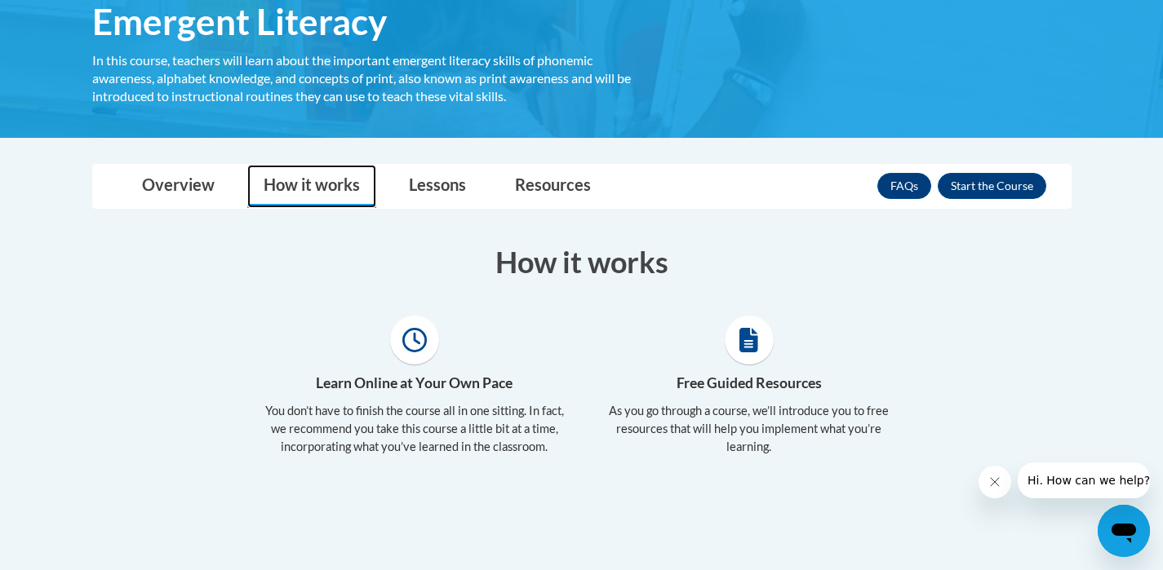
scroll to position [292, 0]
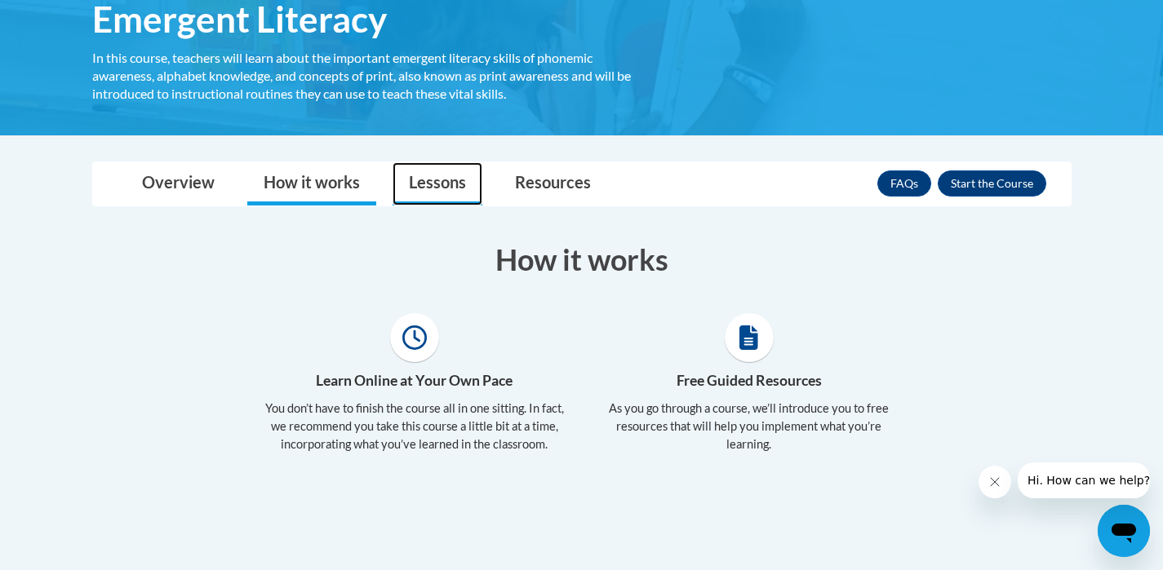
click at [439, 179] on link "Lessons" at bounding box center [437, 183] width 90 height 43
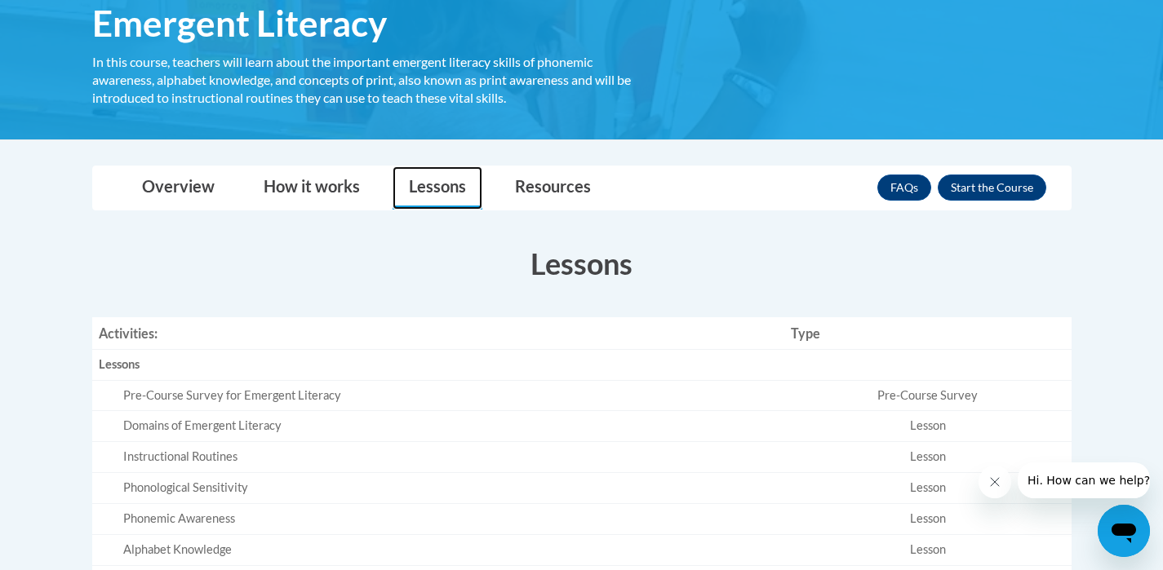
scroll to position [286, 0]
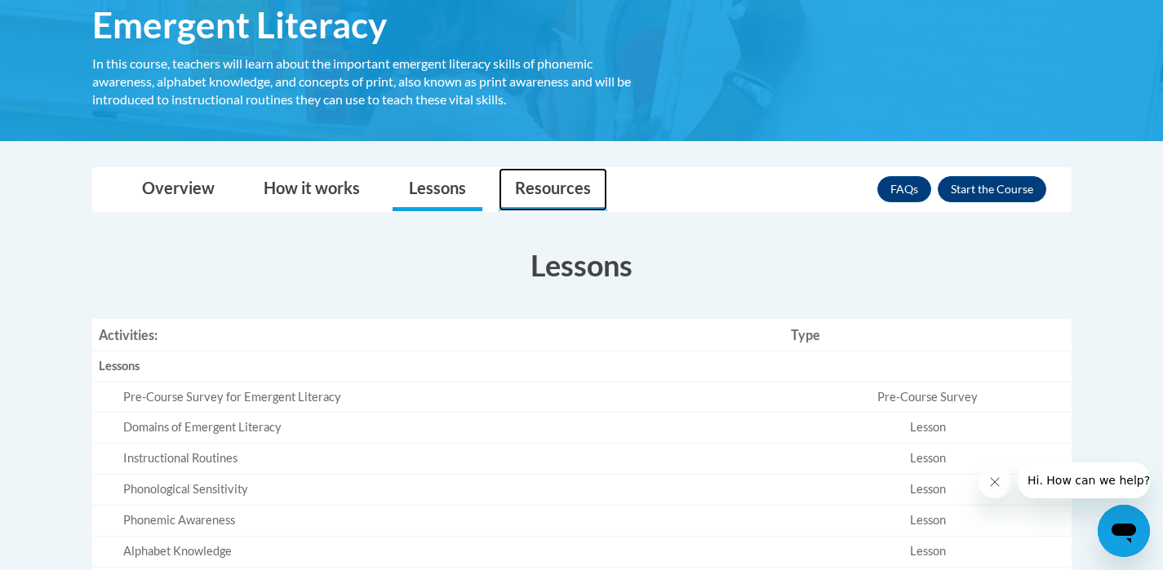
click at [551, 189] on link "Resources" at bounding box center [553, 189] width 109 height 43
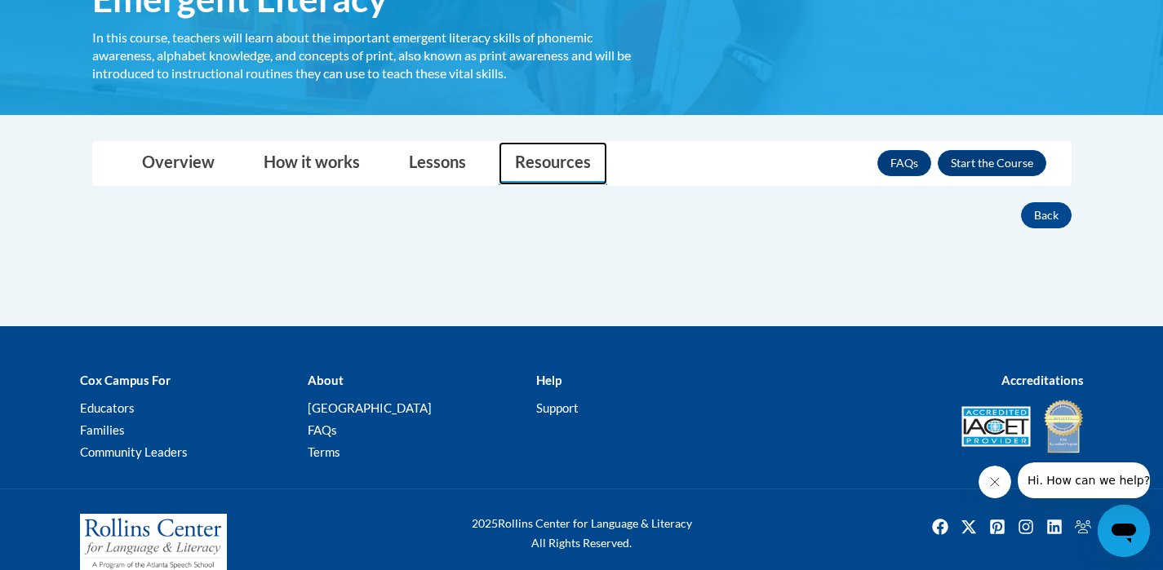
scroll to position [337, 0]
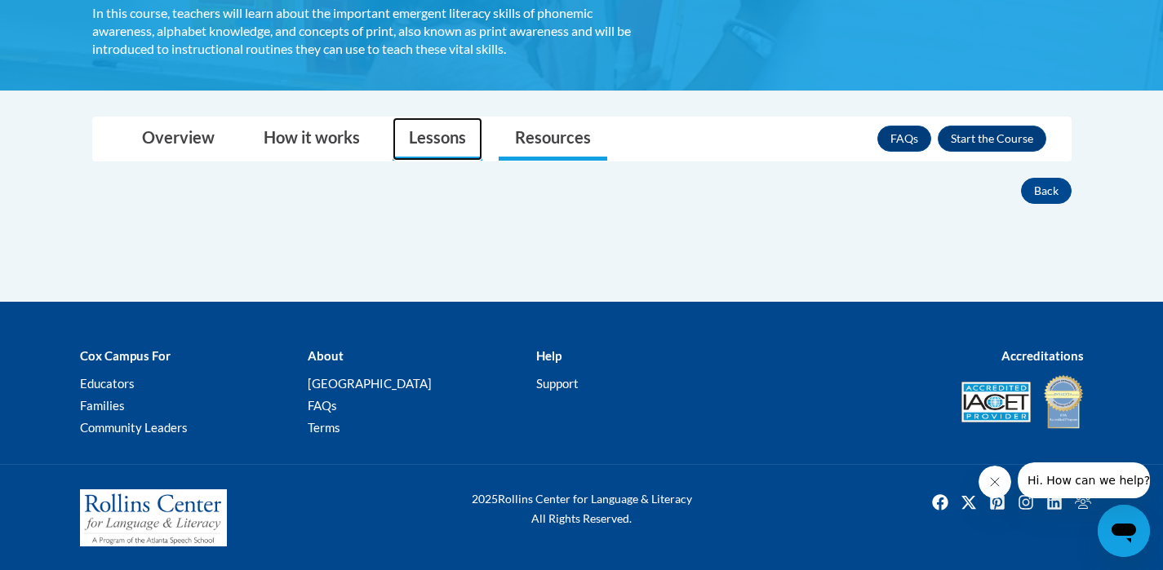
click at [434, 135] on link "Lessons" at bounding box center [437, 138] width 90 height 43
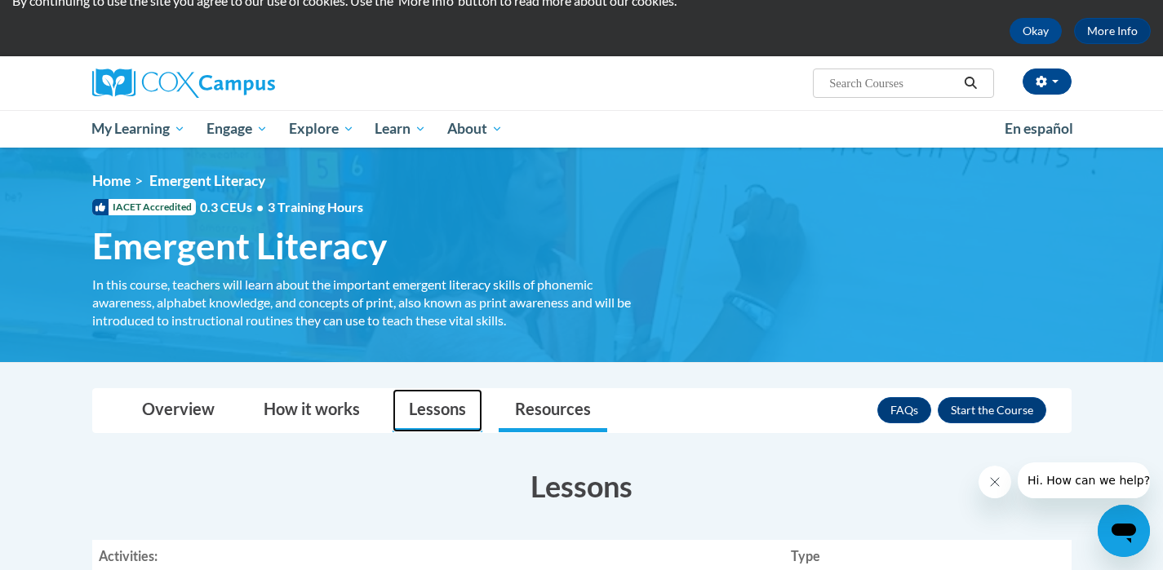
scroll to position [47, 0]
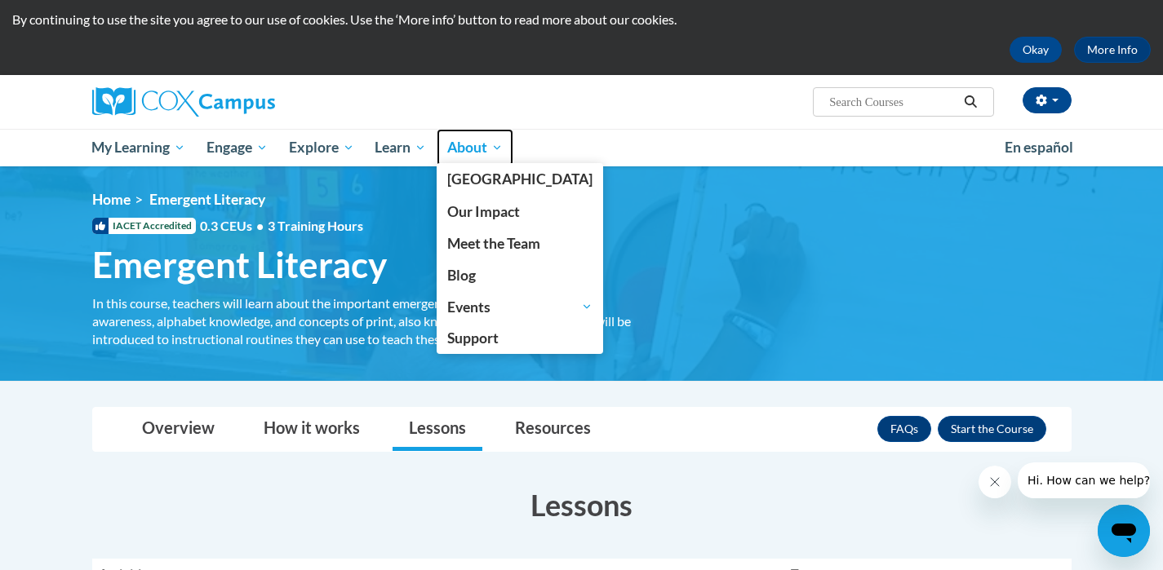
click at [477, 157] on span "About" at bounding box center [474, 148] width 55 height 20
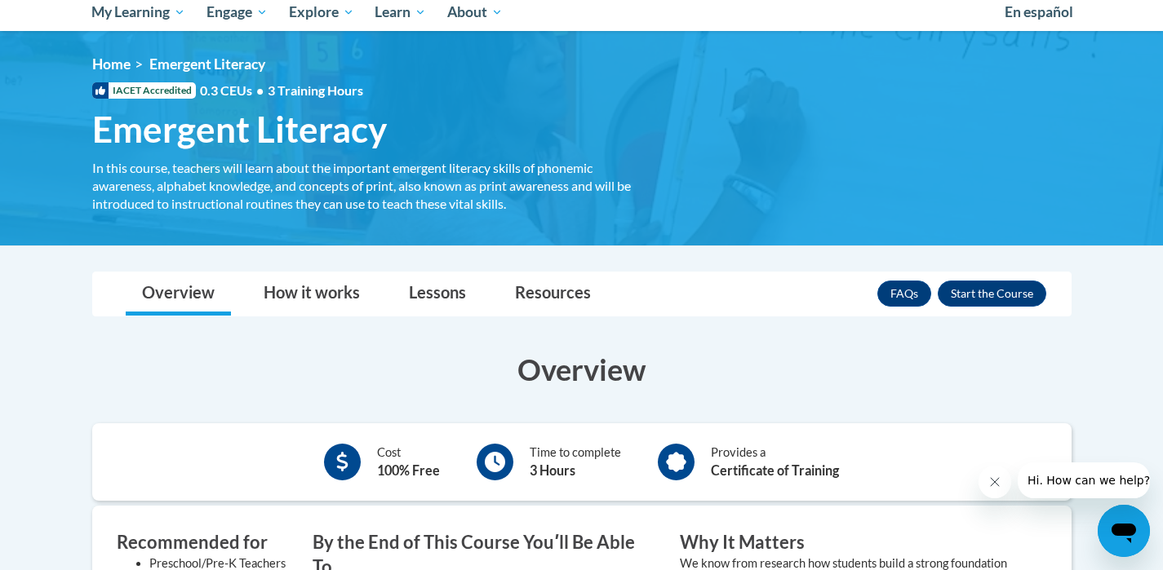
scroll to position [36, 0]
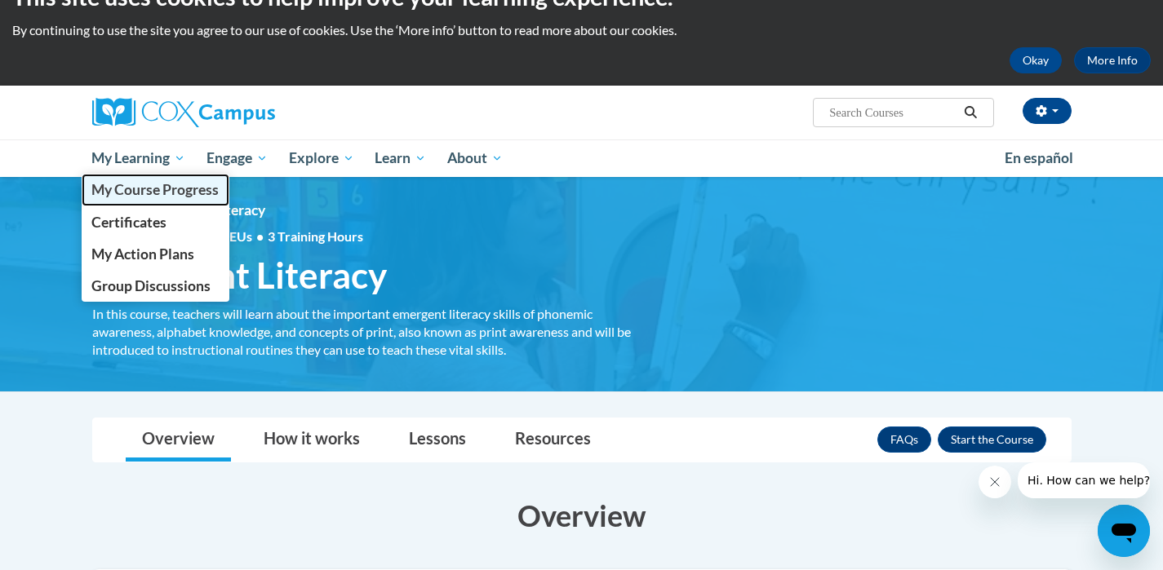
click at [148, 195] on span "My Course Progress" at bounding box center [154, 189] width 127 height 17
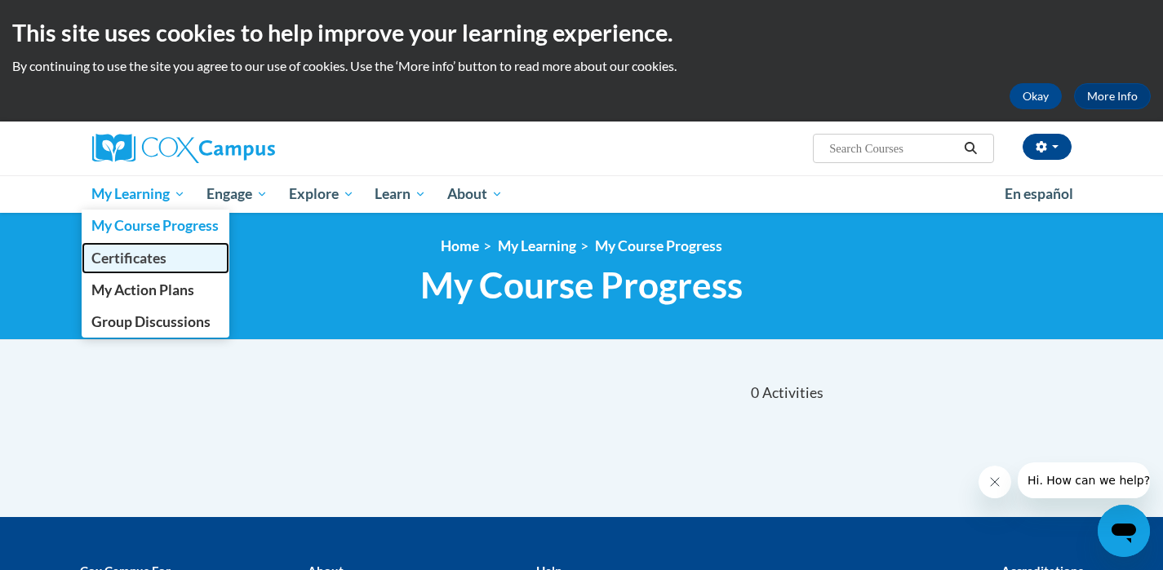
click at [138, 259] on span "Certificates" at bounding box center [128, 258] width 75 height 17
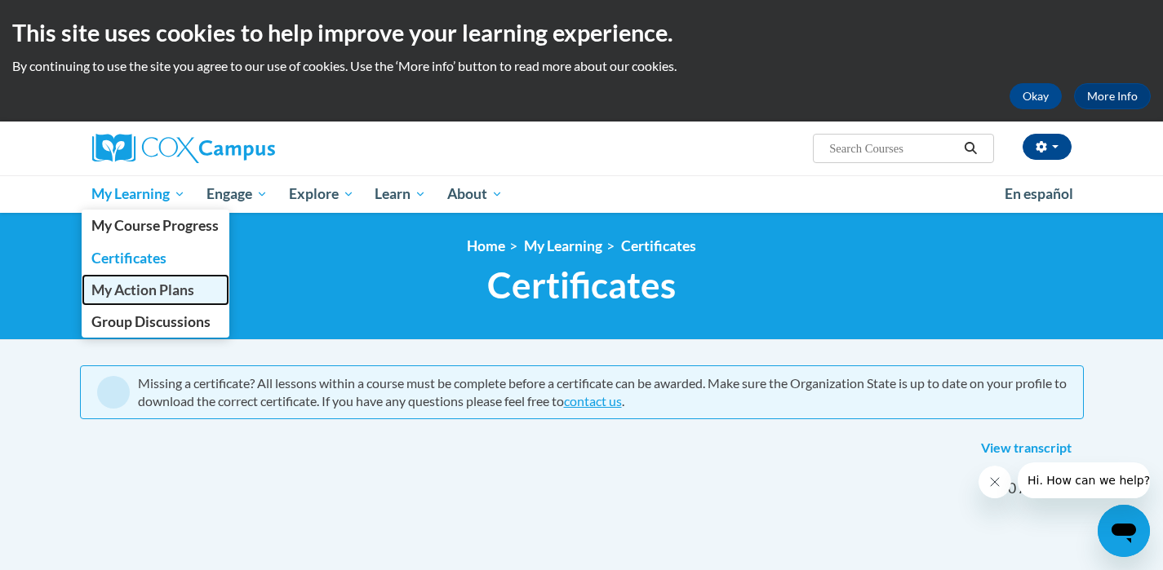
click at [131, 288] on span "My Action Plans" at bounding box center [142, 289] width 103 height 17
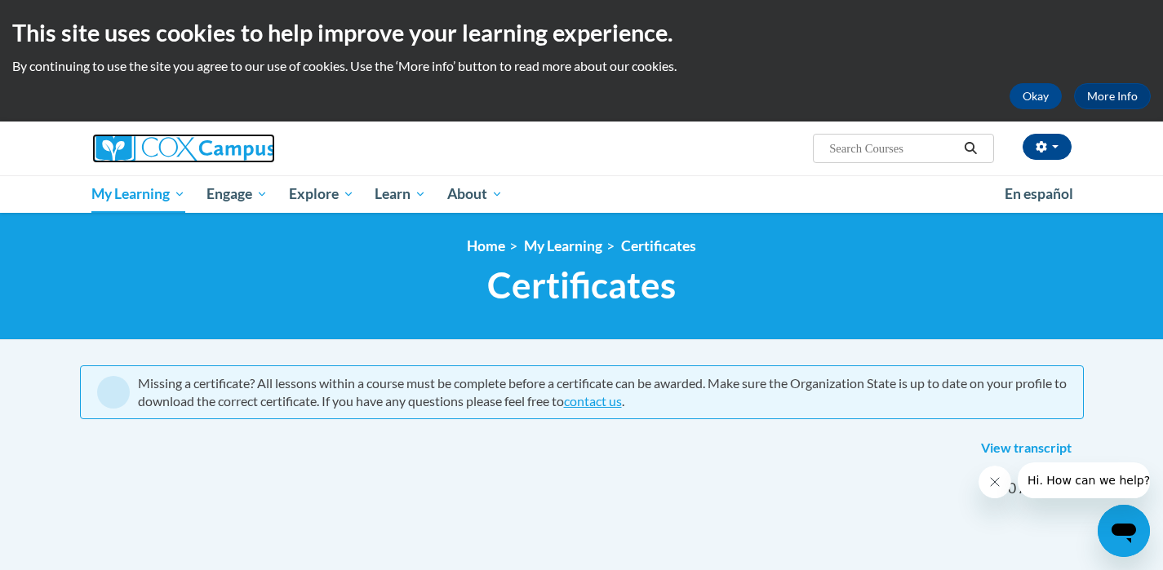
click at [339, 148] on link at bounding box center [247, 148] width 310 height 29
